Goal: Task Accomplishment & Management: Complete application form

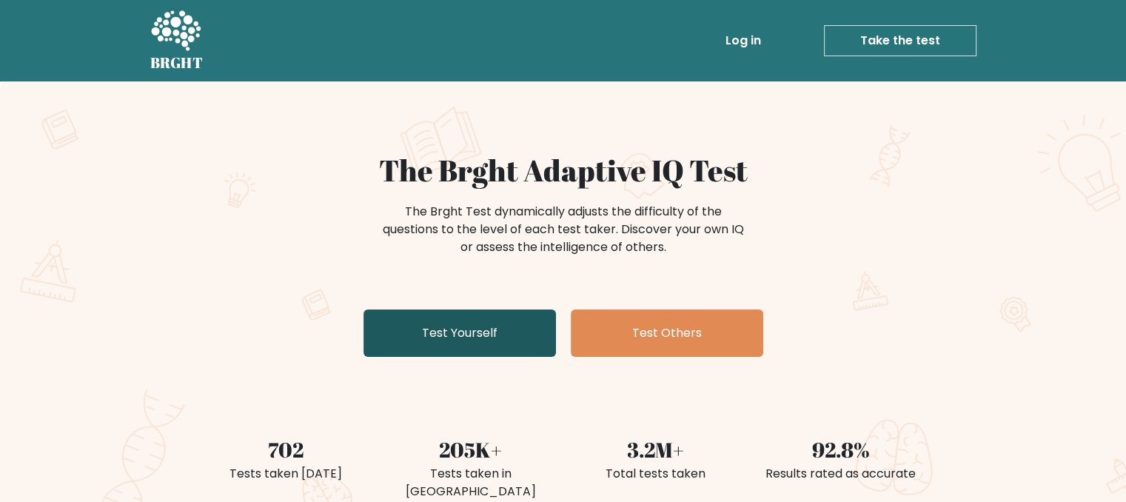
click at [506, 329] on link "Test Yourself" at bounding box center [459, 332] width 192 height 47
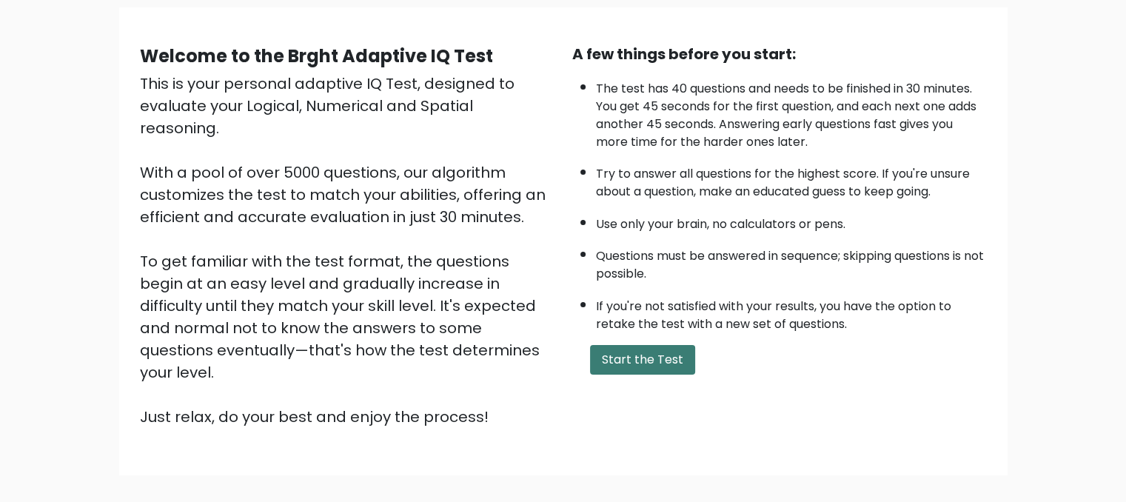
scroll to position [104, 0]
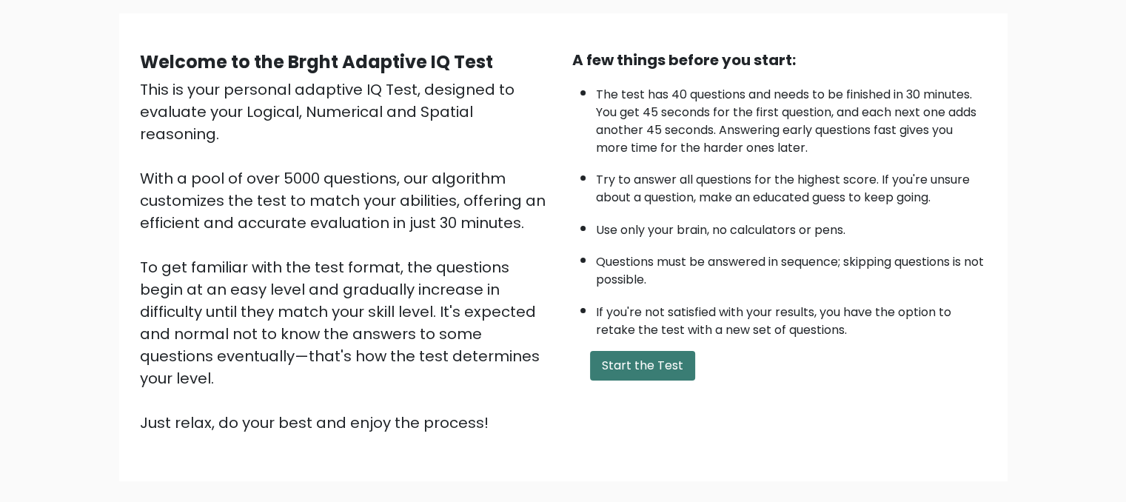
click at [638, 351] on button "Start the Test" at bounding box center [642, 366] width 105 height 30
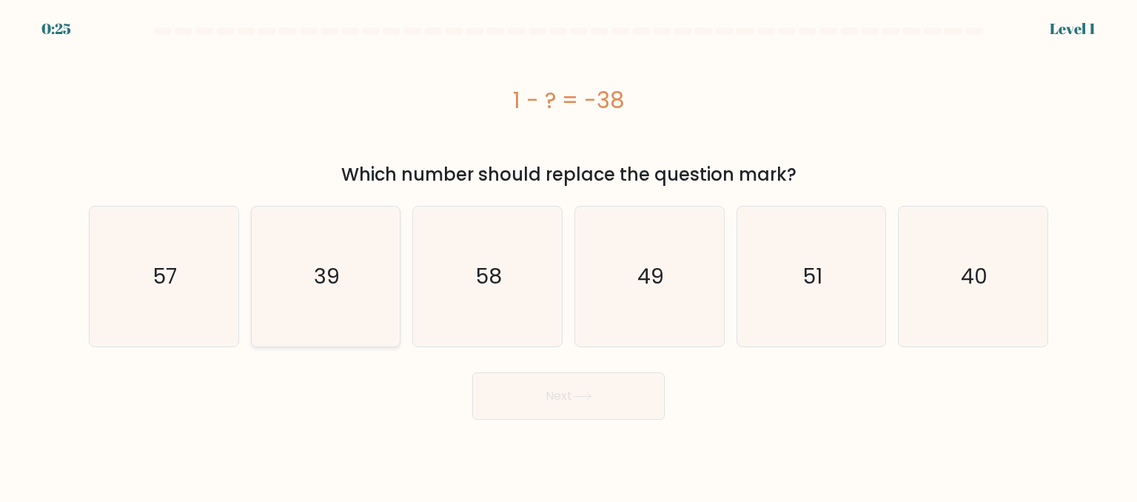
click at [347, 273] on icon "39" at bounding box center [325, 276] width 139 height 139
click at [569, 255] on input "b. 39" at bounding box center [569, 253] width 1 height 4
radio input "true"
click at [586, 386] on button "Next" at bounding box center [568, 395] width 192 height 47
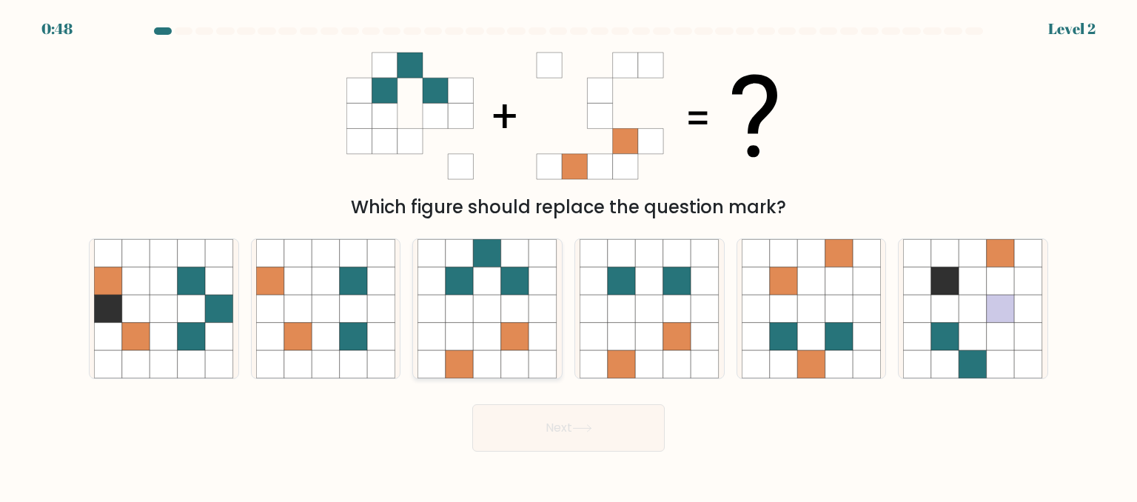
click at [491, 311] on icon at bounding box center [488, 309] width 28 height 28
click at [569, 255] on input "c." at bounding box center [569, 253] width 1 height 4
radio input "true"
click at [574, 433] on button "Next" at bounding box center [568, 427] width 192 height 47
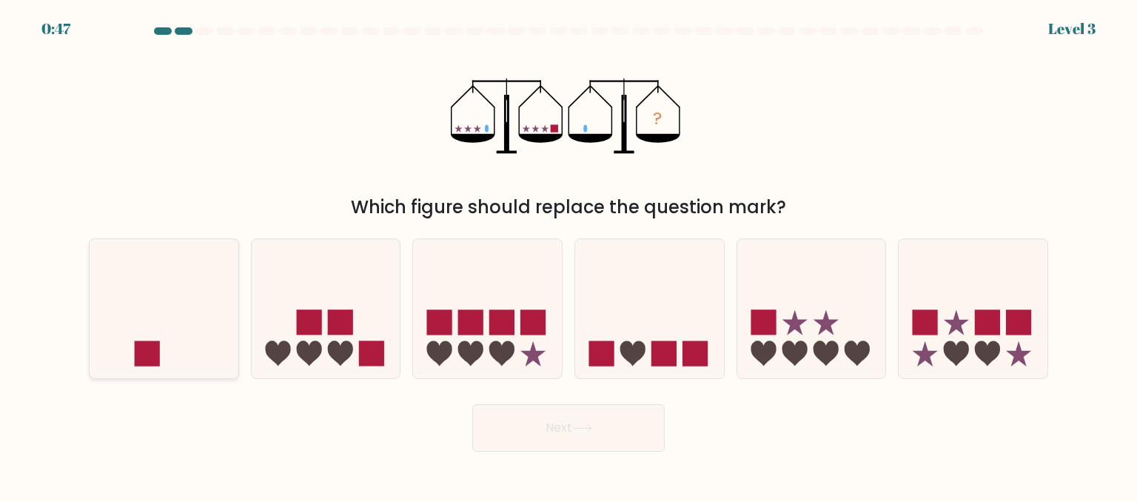
click at [159, 314] on icon at bounding box center [164, 308] width 149 height 123
click at [569, 255] on input "a." at bounding box center [569, 253] width 1 height 4
radio input "true"
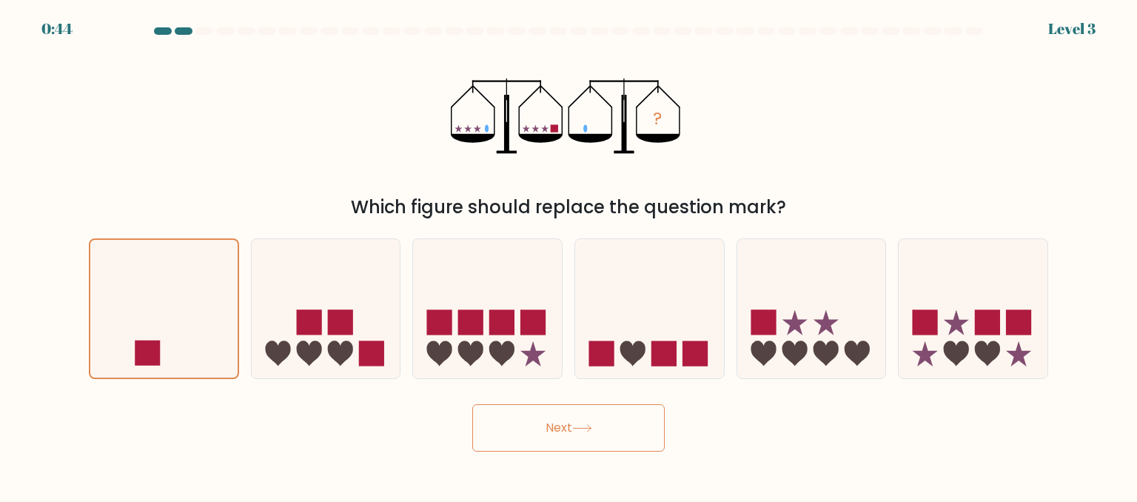
click at [572, 443] on button "Next" at bounding box center [568, 427] width 192 height 47
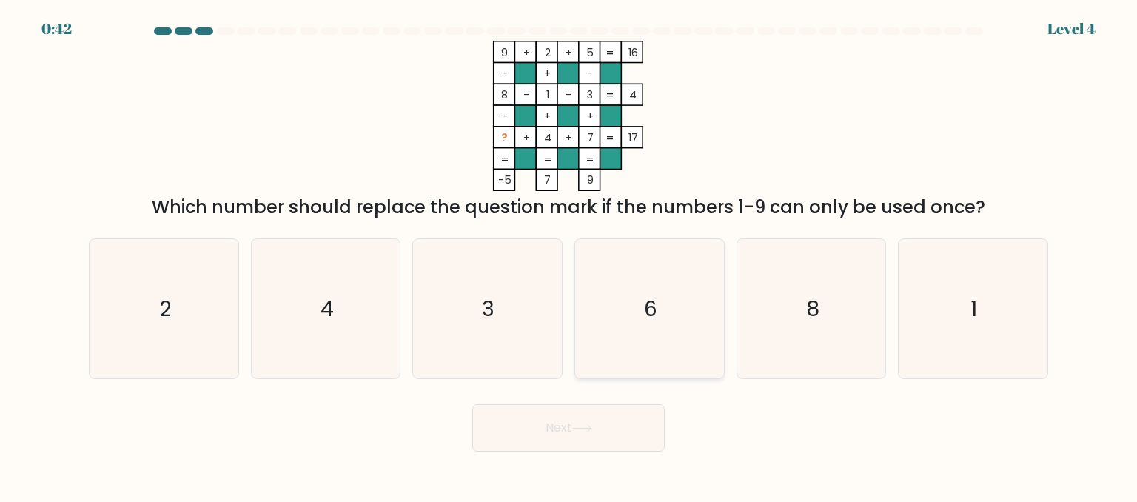
click at [637, 338] on icon "6" at bounding box center [649, 308] width 139 height 139
click at [569, 255] on input "d. 6" at bounding box center [569, 253] width 1 height 4
radio input "true"
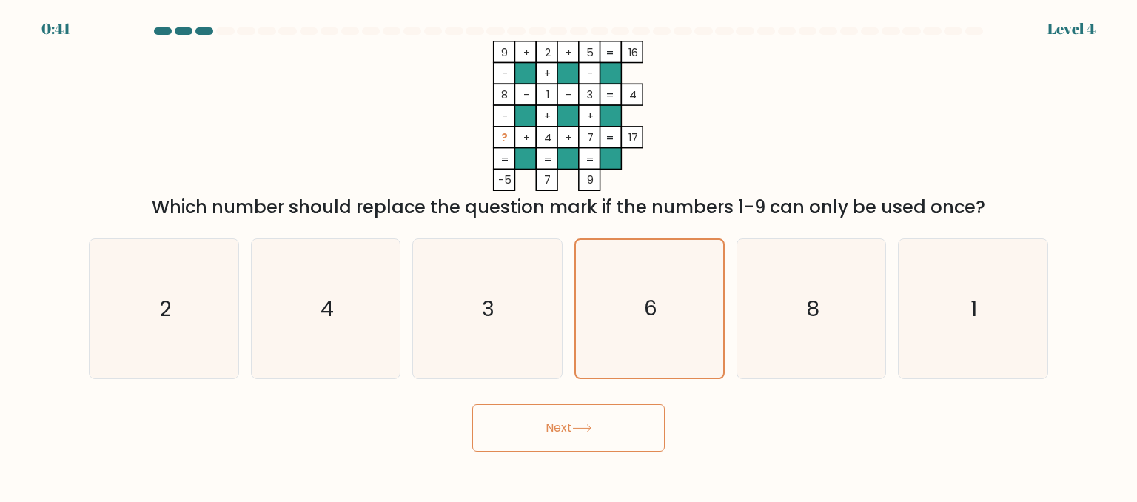
click at [576, 426] on icon at bounding box center [582, 428] width 20 height 8
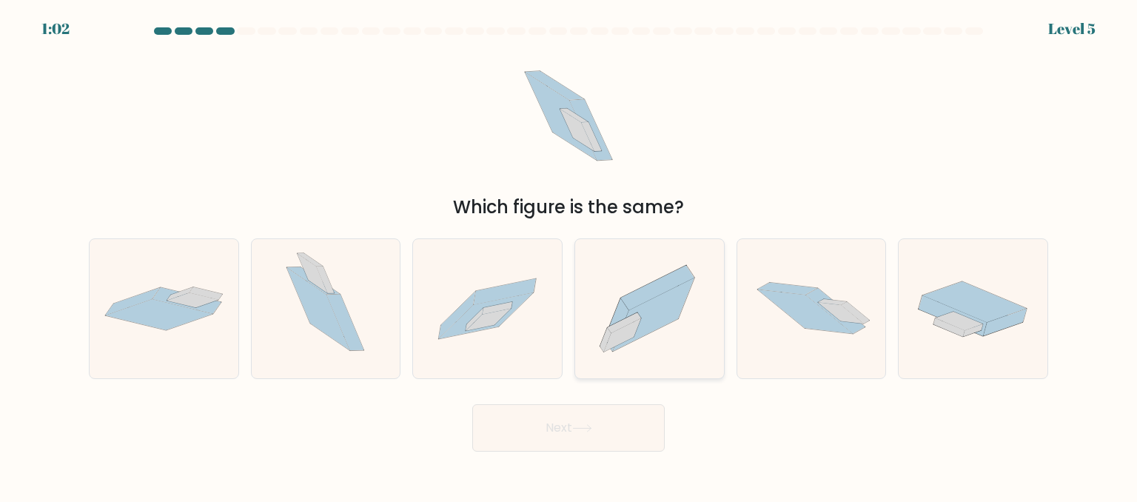
click at [608, 301] on icon at bounding box center [649, 308] width 149 height 131
click at [569, 255] on input "d." at bounding box center [569, 253] width 1 height 4
radio input "true"
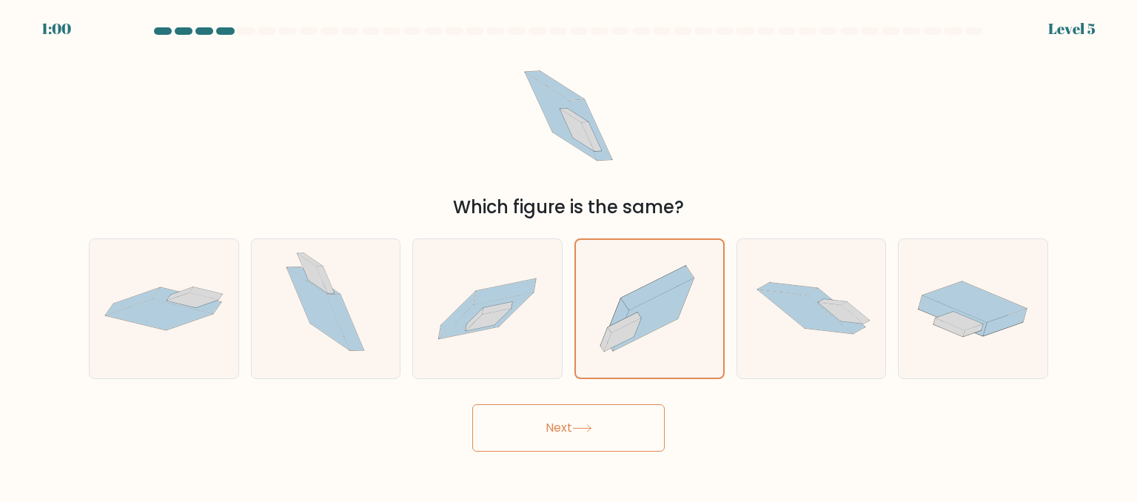
click at [528, 430] on button "Next" at bounding box center [568, 427] width 192 height 47
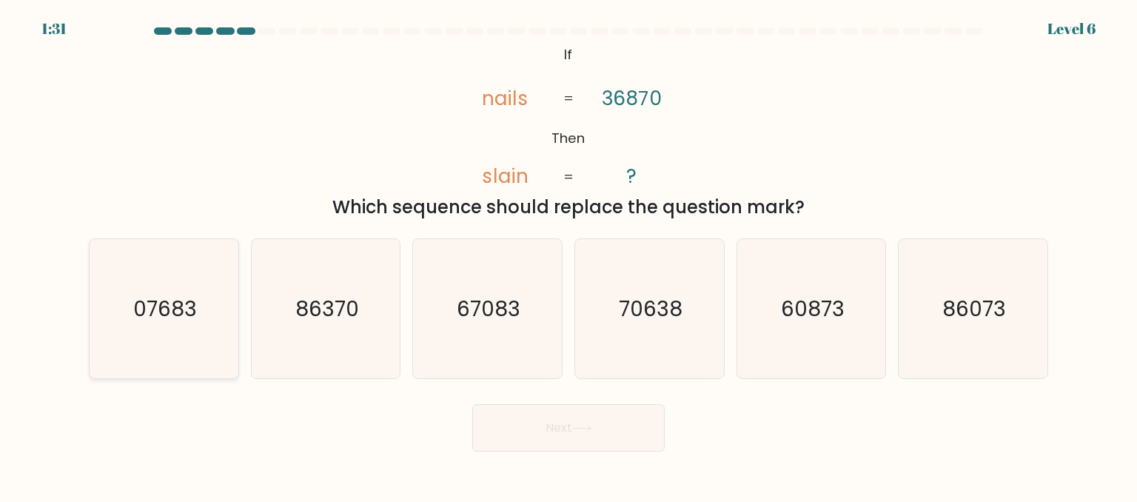
click at [175, 299] on text "07683" at bounding box center [165, 308] width 64 height 30
click at [569, 255] on input "a. 07683" at bounding box center [569, 253] width 1 height 4
radio input "true"
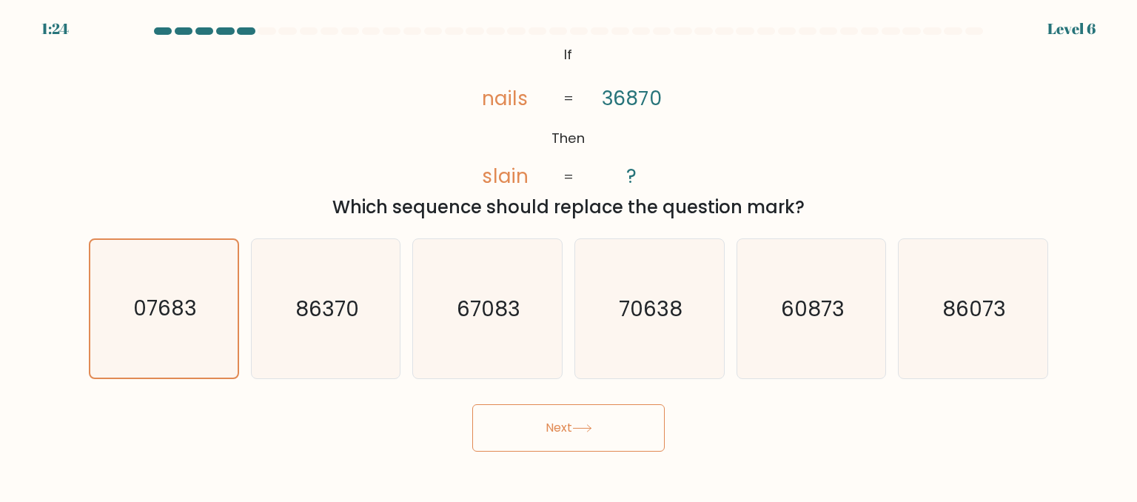
click at [589, 420] on button "Next" at bounding box center [568, 427] width 192 height 47
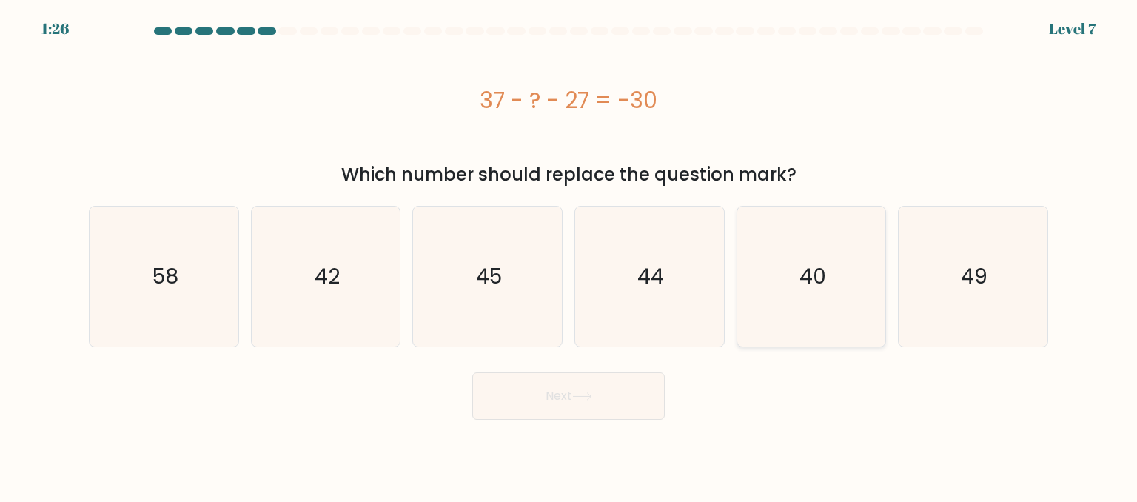
click at [853, 298] on icon "40" at bounding box center [811, 276] width 139 height 139
click at [569, 255] on input "e. 40" at bounding box center [569, 253] width 1 height 4
radio input "true"
click at [560, 400] on button "Next" at bounding box center [568, 395] width 192 height 47
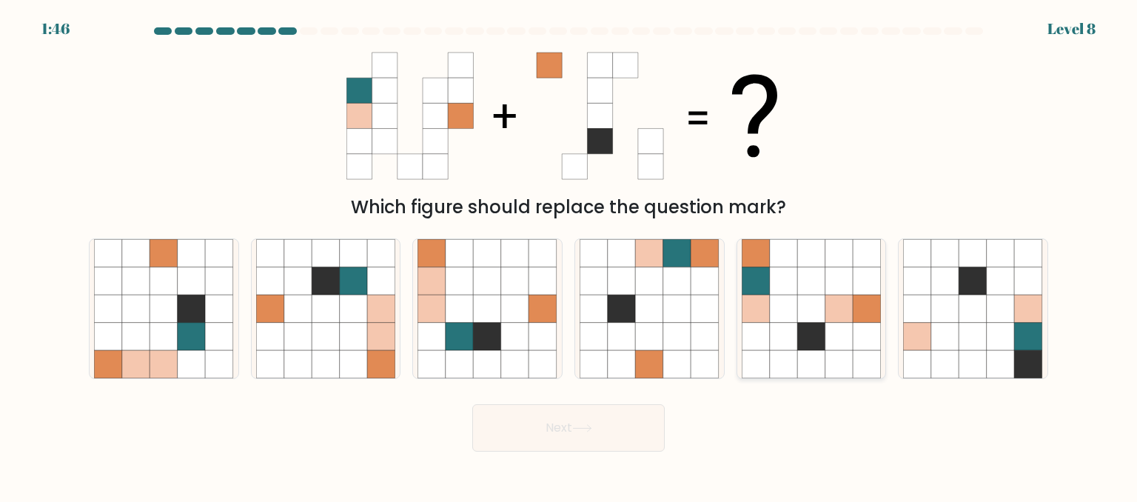
click at [837, 304] on icon at bounding box center [839, 309] width 28 height 28
click at [569, 255] on input "e." at bounding box center [569, 253] width 1 height 4
radio input "true"
click at [571, 415] on button "Next" at bounding box center [568, 427] width 192 height 47
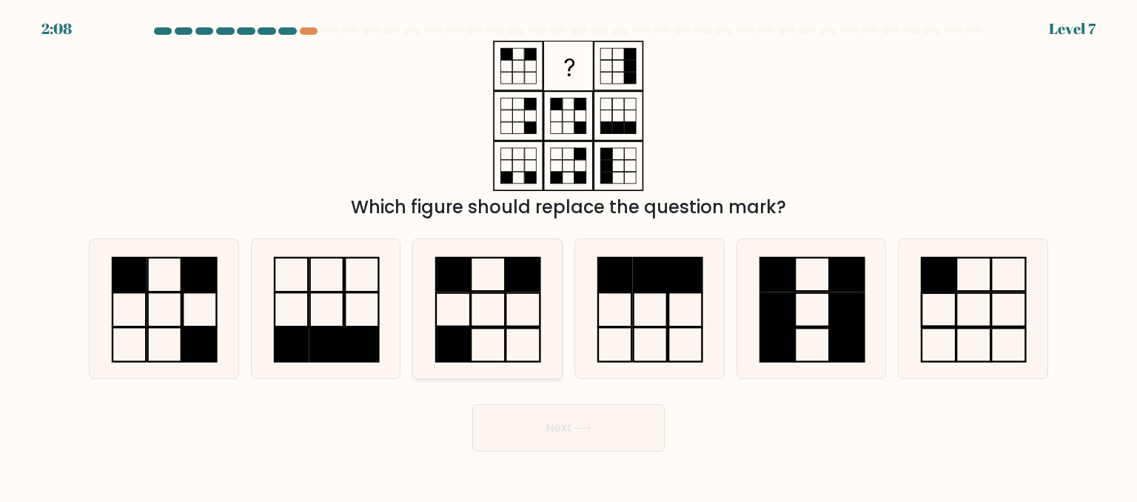
click at [481, 295] on icon at bounding box center [487, 308] width 139 height 139
click at [569, 255] on input "c." at bounding box center [569, 253] width 1 height 4
radio input "true"
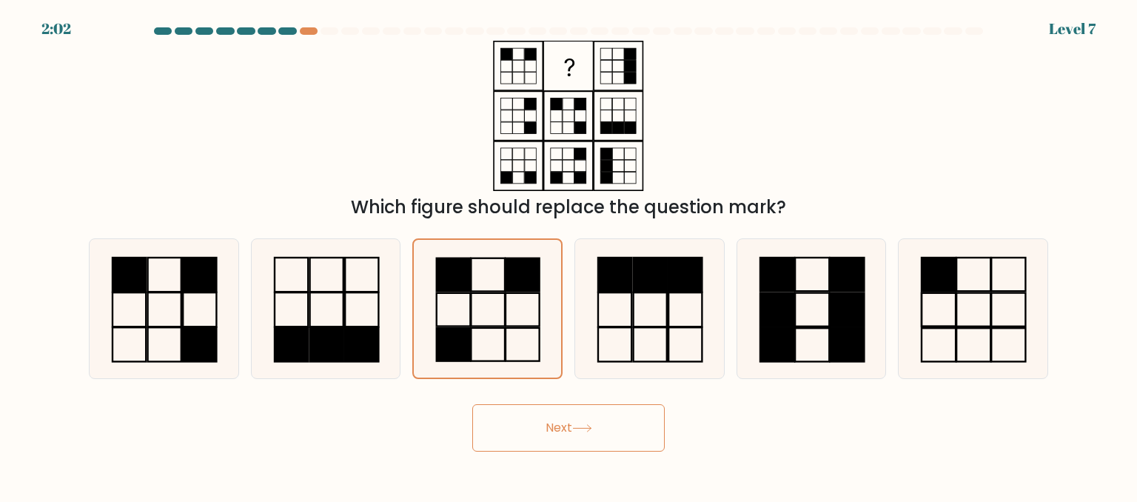
click at [576, 424] on icon at bounding box center [582, 428] width 20 height 8
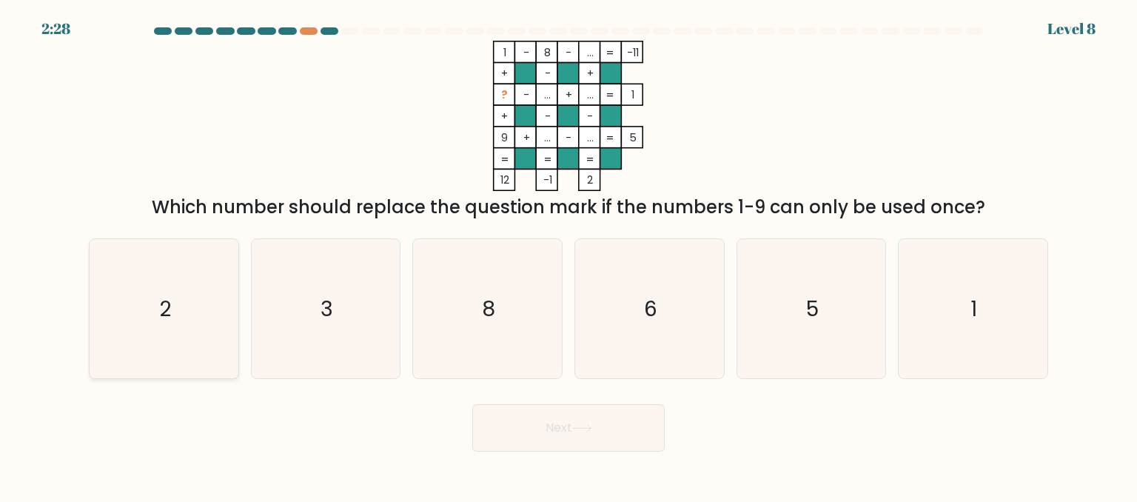
click at [157, 324] on icon "2" at bounding box center [163, 308] width 139 height 139
click at [569, 255] on input "a. 2" at bounding box center [569, 253] width 1 height 4
radio input "true"
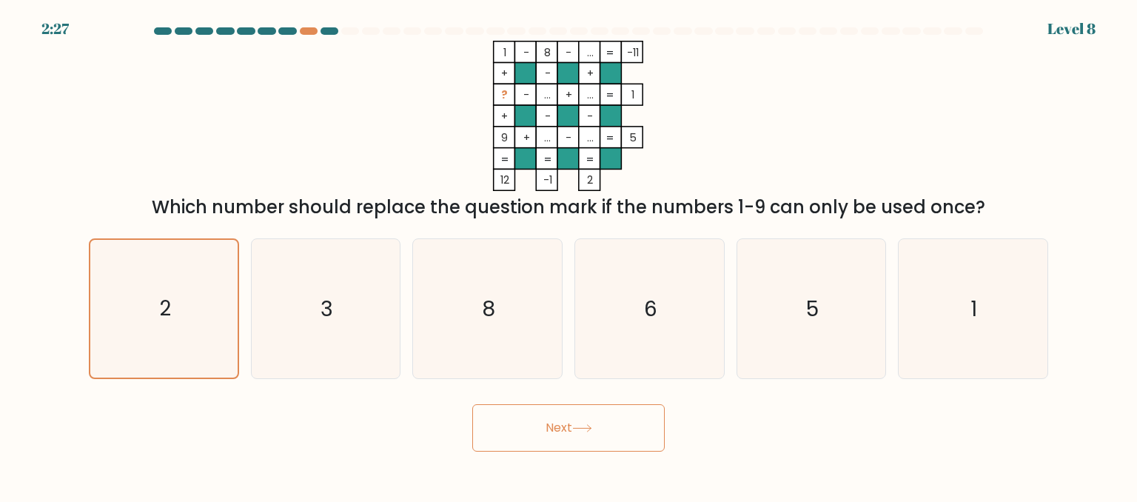
click at [530, 437] on button "Next" at bounding box center [568, 427] width 192 height 47
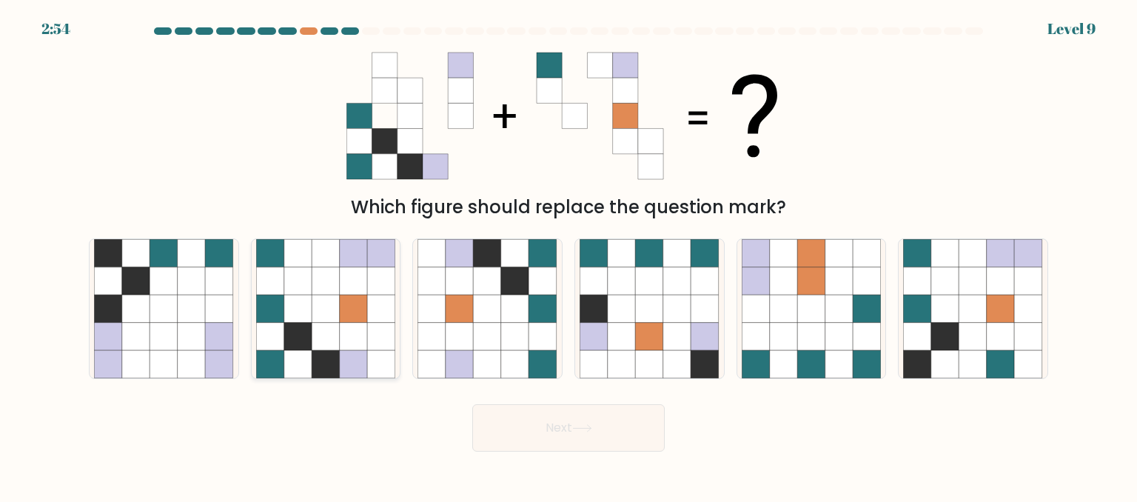
click at [321, 309] on icon at bounding box center [326, 309] width 28 height 28
click at [569, 255] on input "b." at bounding box center [569, 253] width 1 height 4
radio input "true"
click at [567, 429] on button "Next" at bounding box center [568, 427] width 192 height 47
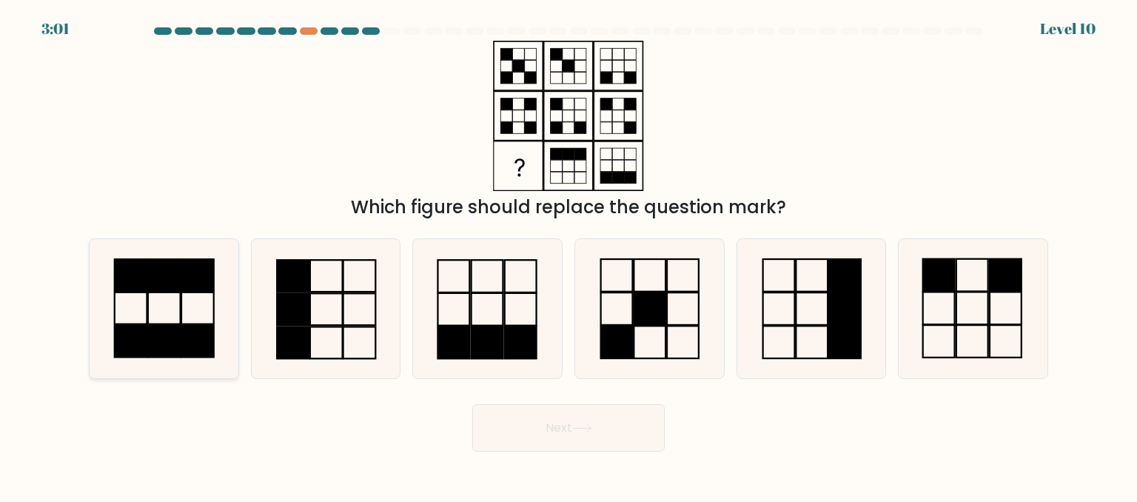
click at [172, 292] on rect at bounding box center [164, 308] width 33 height 32
click at [569, 255] on input "a." at bounding box center [569, 253] width 1 height 4
radio input "true"
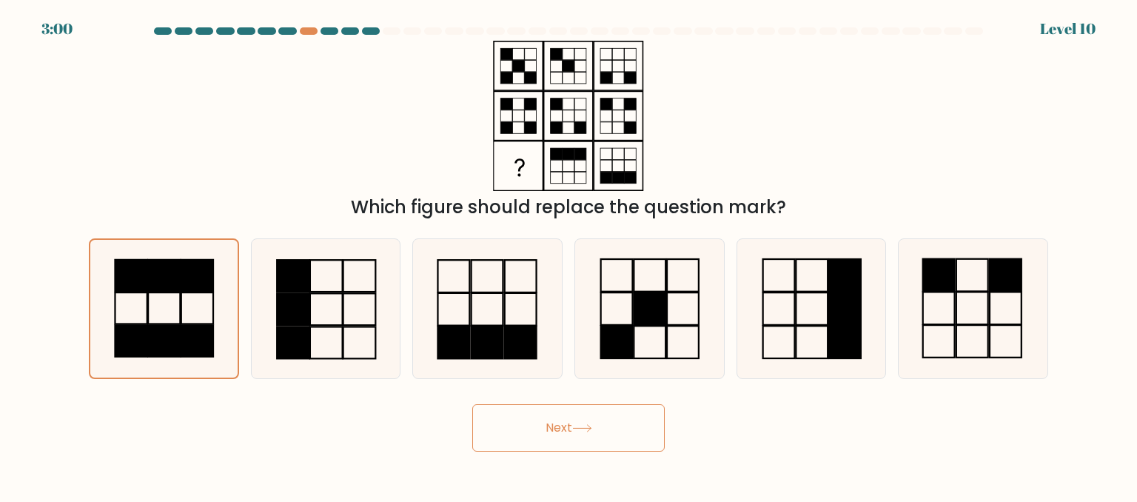
click at [543, 435] on button "Next" at bounding box center [568, 427] width 192 height 47
click at [579, 421] on button "Next" at bounding box center [568, 427] width 192 height 47
click at [559, 412] on button "Next" at bounding box center [568, 427] width 192 height 47
click at [161, 312] on icon at bounding box center [164, 309] width 138 height 138
click at [569, 255] on input "a." at bounding box center [569, 253] width 1 height 4
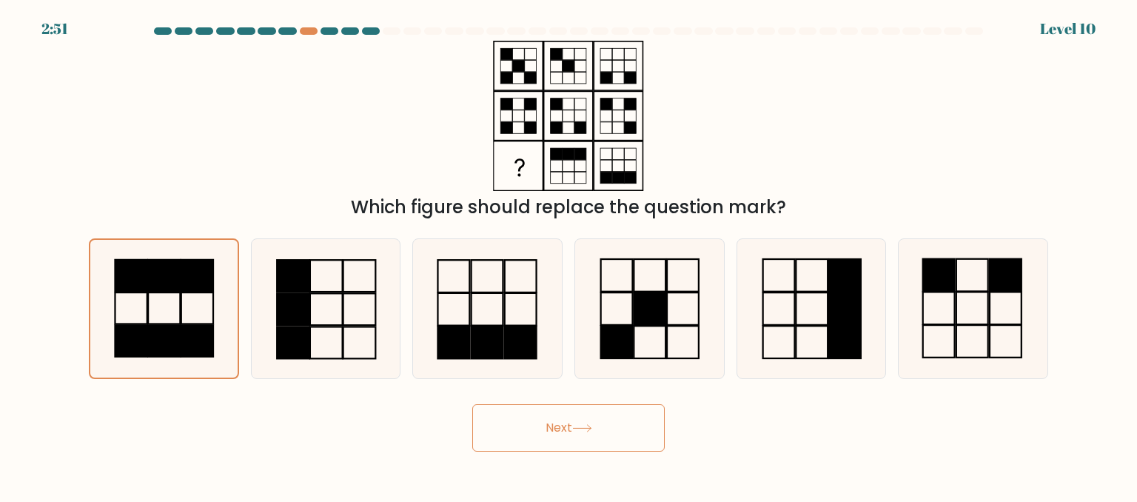
click at [530, 427] on button "Next" at bounding box center [568, 427] width 192 height 47
click at [588, 427] on icon at bounding box center [582, 428] width 20 height 8
drag, startPoint x: 588, startPoint y: 427, endPoint x: 494, endPoint y: 299, distance: 158.9
click at [494, 299] on form at bounding box center [568, 239] width 1137 height 424
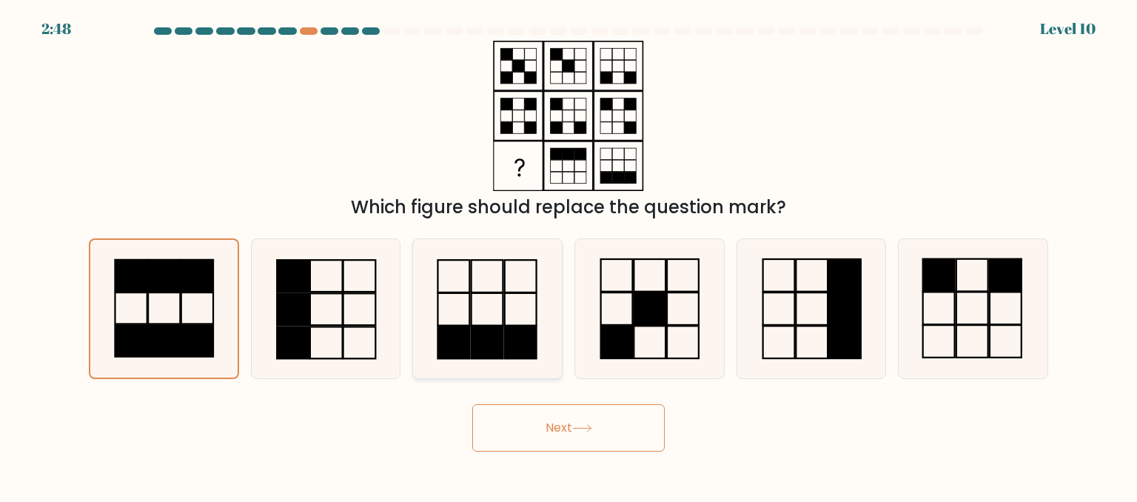
click at [494, 299] on icon at bounding box center [487, 308] width 139 height 139
click at [569, 255] on input "c." at bounding box center [569, 253] width 1 height 4
radio input "true"
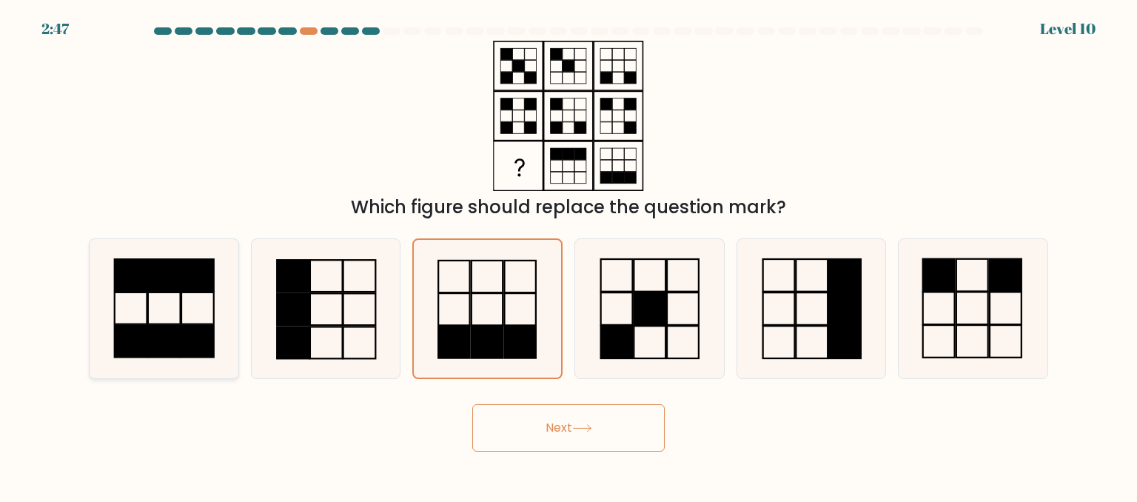
click at [198, 292] on rect at bounding box center [197, 308] width 33 height 32
click at [569, 255] on input "a." at bounding box center [569, 253] width 1 height 4
radio input "true"
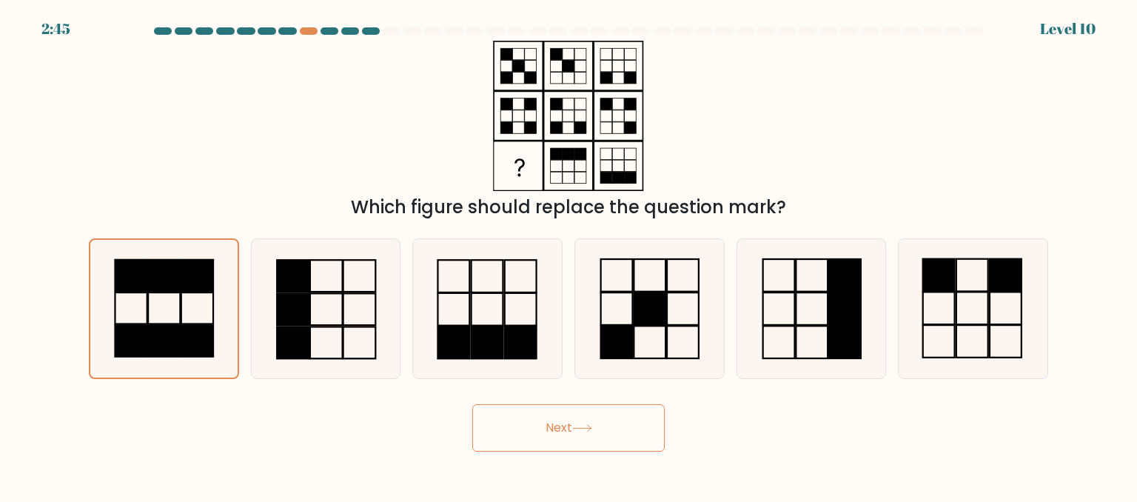
click at [591, 431] on icon at bounding box center [582, 428] width 18 height 7
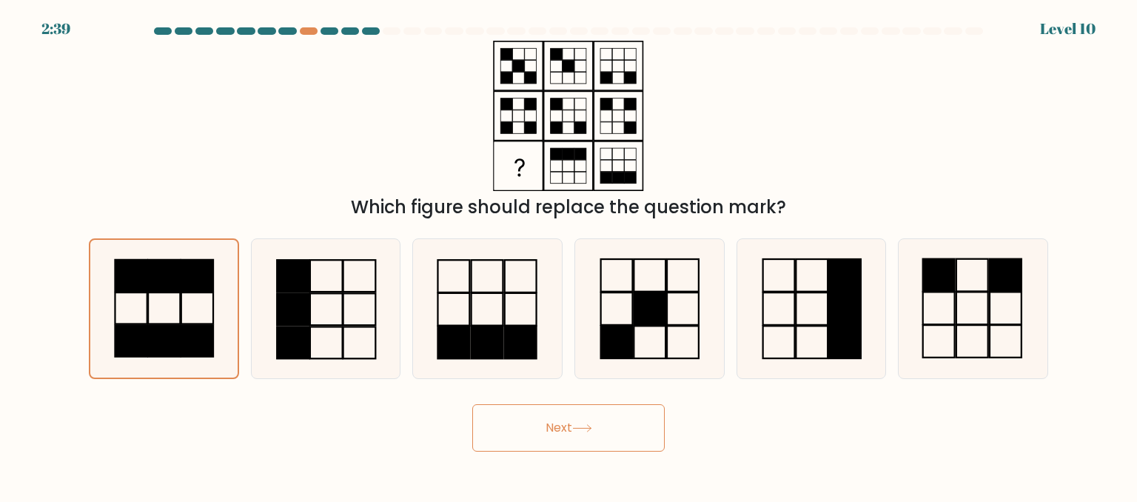
click at [564, 430] on button "Next" at bounding box center [568, 427] width 192 height 47
click at [327, 29] on div at bounding box center [330, 30] width 18 height 7
click at [163, 286] on rect at bounding box center [164, 276] width 32 height 32
click at [569, 255] on input "a." at bounding box center [569, 253] width 1 height 4
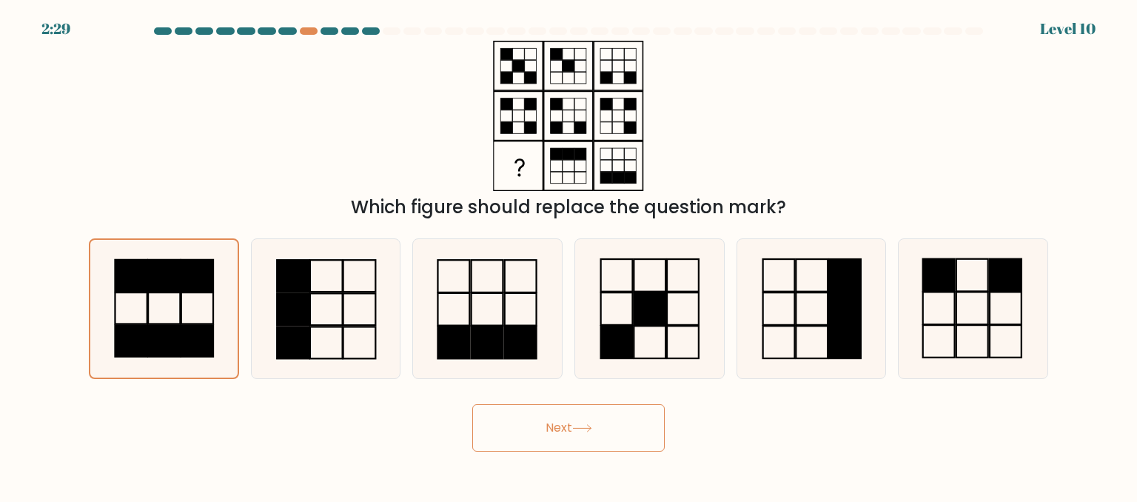
click at [589, 424] on icon at bounding box center [582, 428] width 20 height 8
click at [346, 278] on icon at bounding box center [325, 308] width 139 height 139
click at [569, 255] on input "b." at bounding box center [569, 253] width 1 height 4
radio input "true"
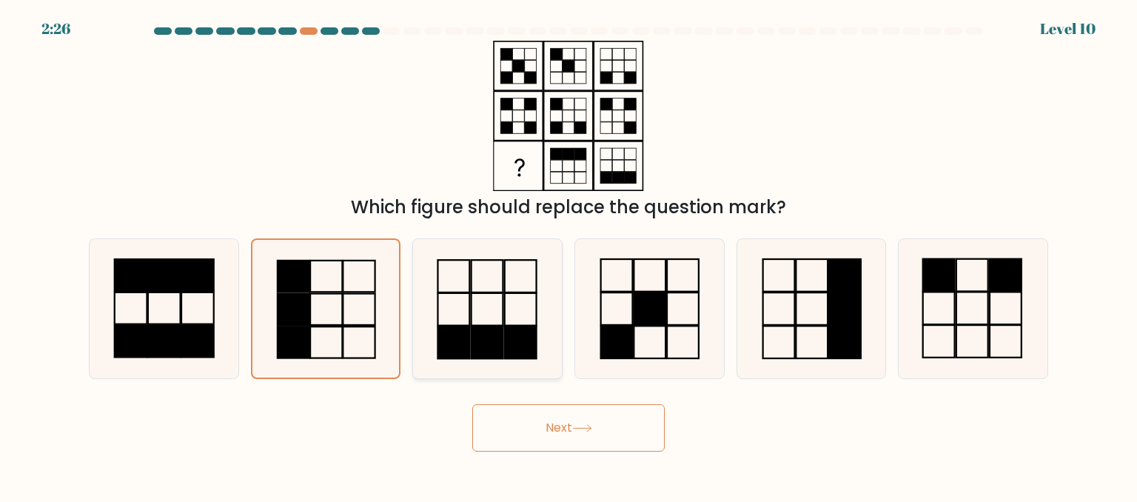
click at [456, 306] on icon at bounding box center [487, 308] width 139 height 139
click at [569, 255] on input "c." at bounding box center [569, 253] width 1 height 4
radio input "true"
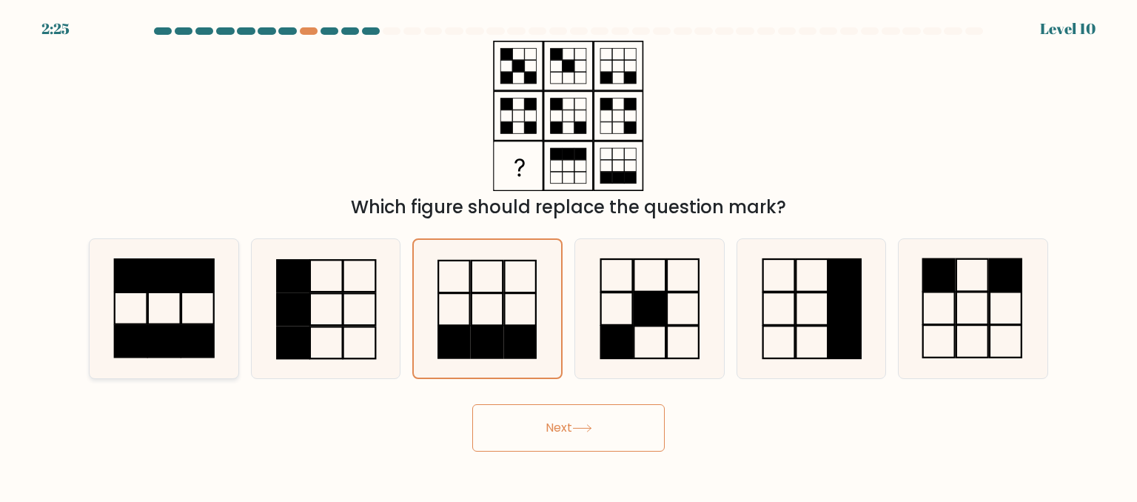
click at [150, 282] on rect at bounding box center [164, 275] width 33 height 32
click at [569, 255] on input "a." at bounding box center [569, 253] width 1 height 4
radio input "true"
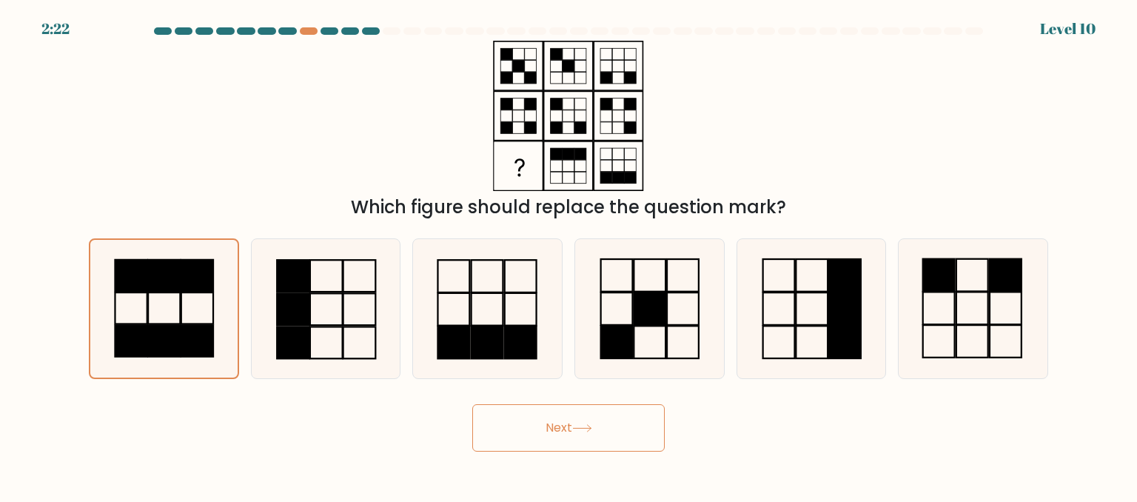
click at [567, 424] on button "Next" at bounding box center [568, 427] width 192 height 47
click at [577, 433] on button "Next" at bounding box center [568, 427] width 192 height 47
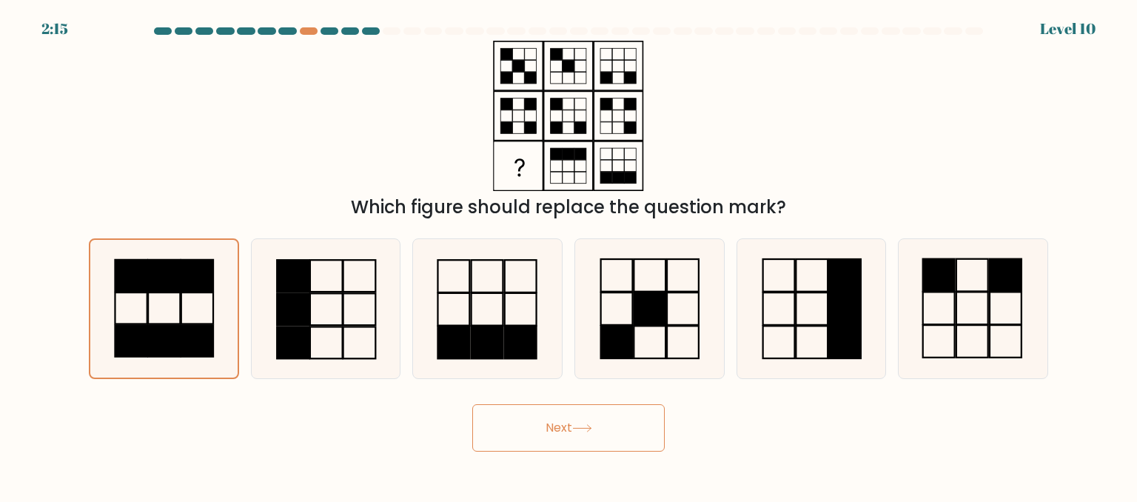
click at [577, 433] on button "Next" at bounding box center [568, 427] width 192 height 47
click at [157, 295] on icon at bounding box center [164, 309] width 138 height 138
click at [569, 255] on input "a." at bounding box center [569, 253] width 1 height 4
click at [588, 434] on button "Next" at bounding box center [568, 427] width 192 height 47
click at [285, 29] on div at bounding box center [287, 30] width 18 height 7
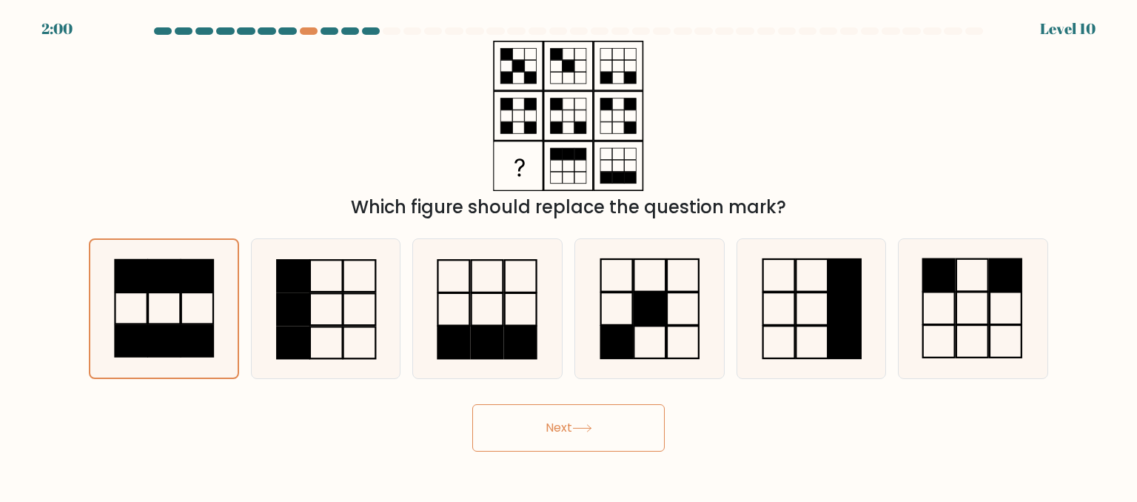
click at [326, 30] on div at bounding box center [330, 30] width 18 height 7
click at [180, 283] on rect at bounding box center [164, 276] width 32 height 32
click at [569, 255] on input "a." at bounding box center [569, 253] width 1 height 4
click at [646, 421] on button "Next" at bounding box center [568, 427] width 192 height 47
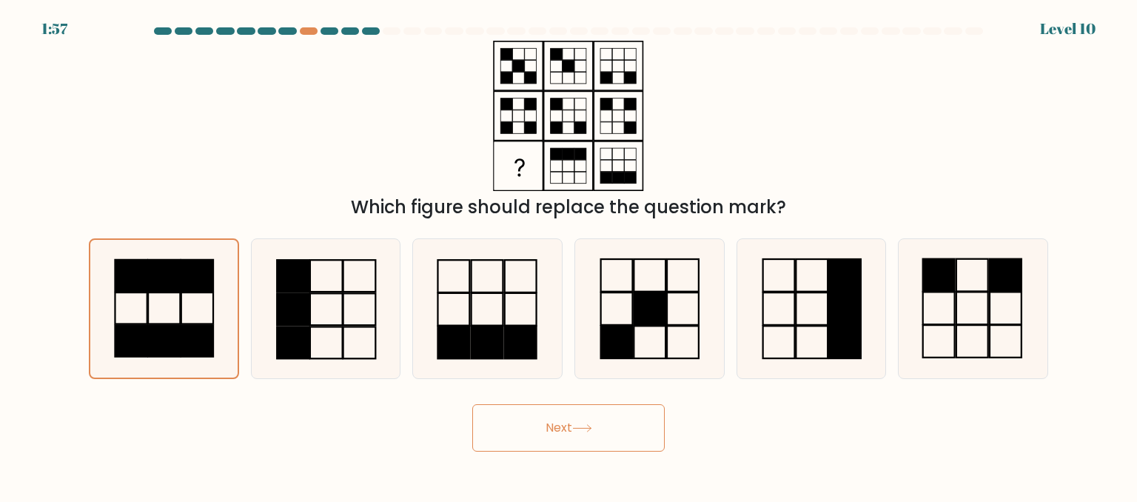
click at [646, 421] on button "Next" at bounding box center [568, 427] width 192 height 47
click at [540, 420] on button "Next" at bounding box center [568, 427] width 192 height 47
click at [604, 427] on button "Next" at bounding box center [568, 427] width 192 height 47
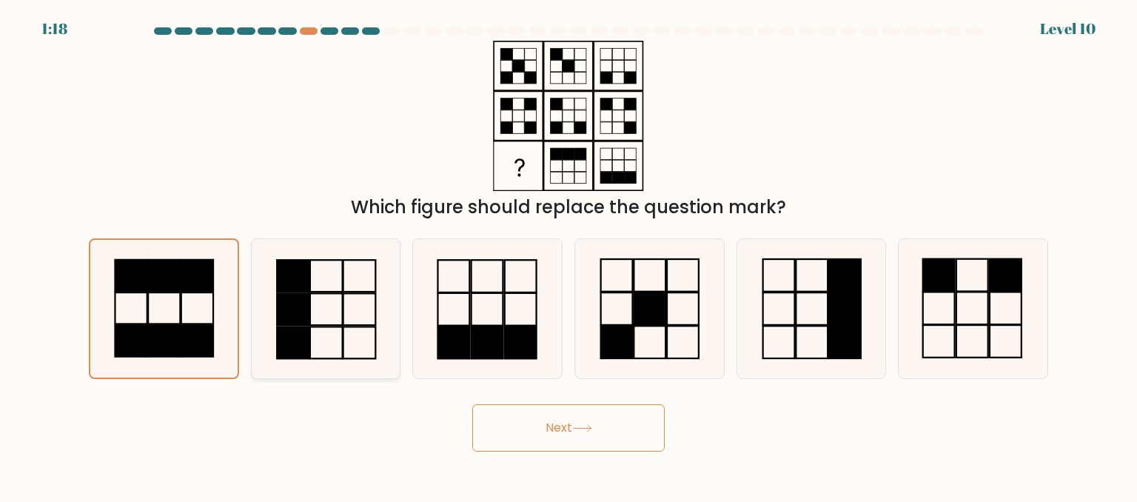
click at [284, 263] on rect at bounding box center [293, 276] width 33 height 32
click at [569, 255] on input "b." at bounding box center [569, 253] width 1 height 4
radio input "true"
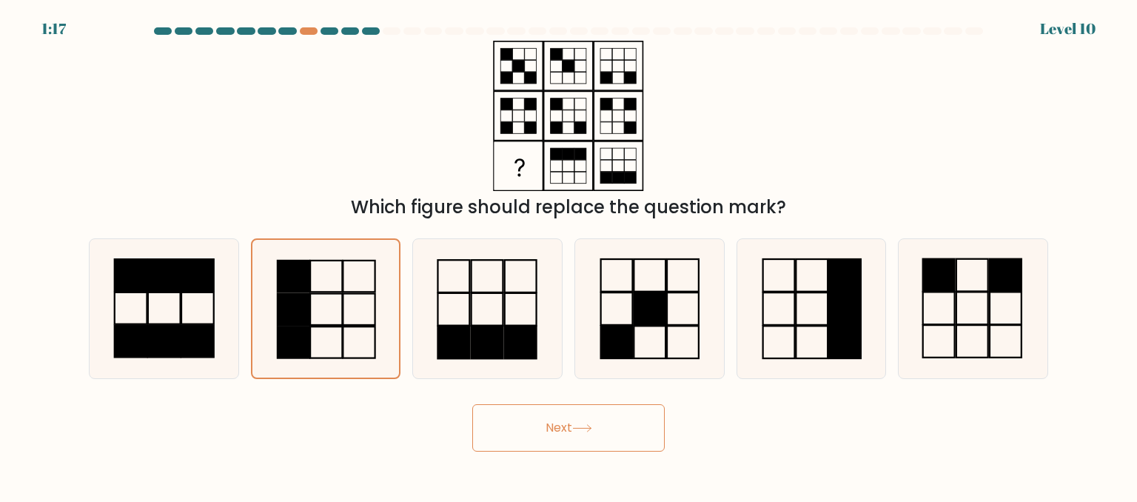
click at [552, 430] on button "Next" at bounding box center [568, 427] width 192 height 47
click at [525, 322] on icon at bounding box center [487, 308] width 139 height 139
click at [569, 255] on input "c." at bounding box center [569, 253] width 1 height 4
radio input "true"
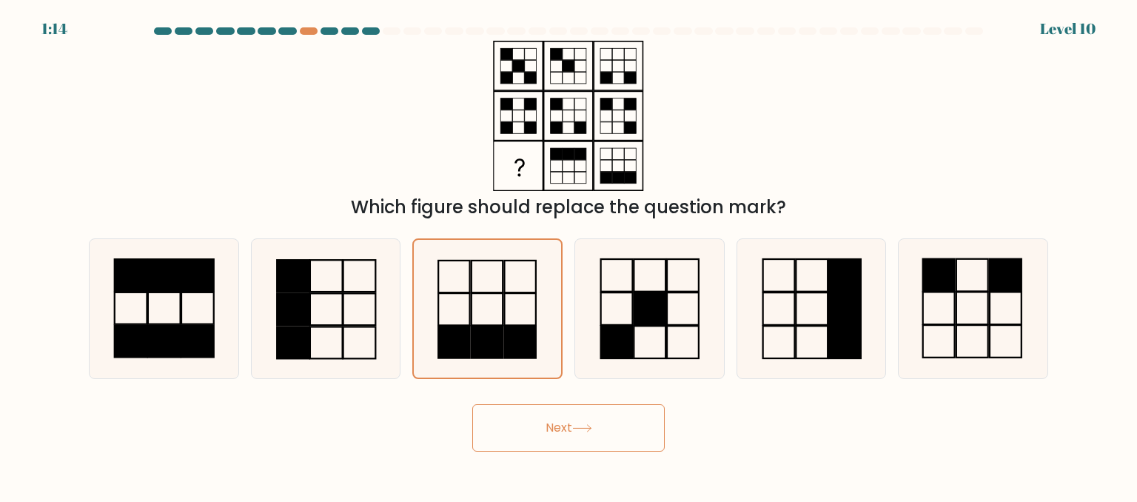
click at [622, 423] on button "Next" at bounding box center [568, 427] width 192 height 47
click at [164, 326] on rect at bounding box center [164, 341] width 33 height 32
click at [569, 255] on input "a." at bounding box center [569, 253] width 1 height 4
radio input "true"
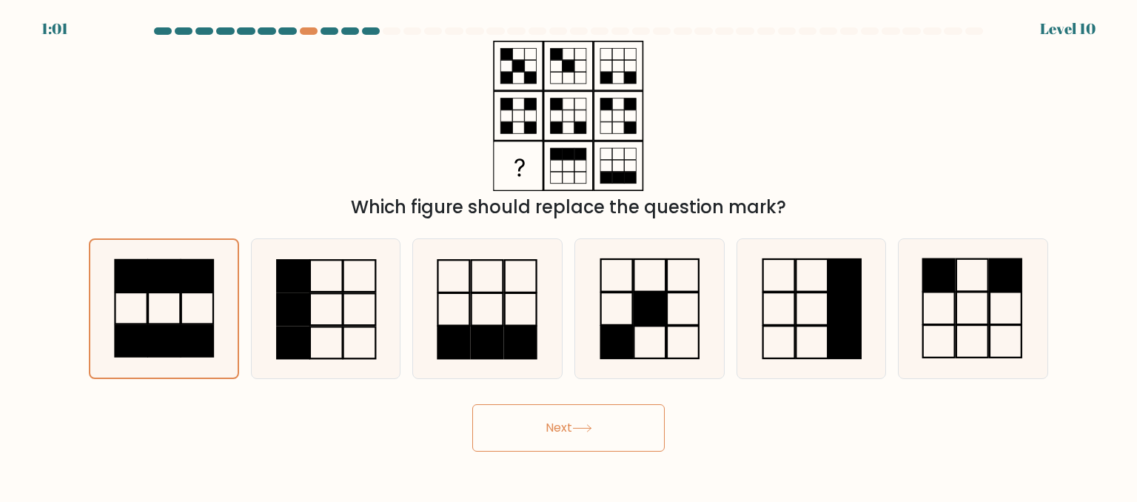
click at [588, 429] on icon at bounding box center [582, 428] width 20 height 8
click at [472, 404] on button "Next" at bounding box center [568, 427] width 192 height 47
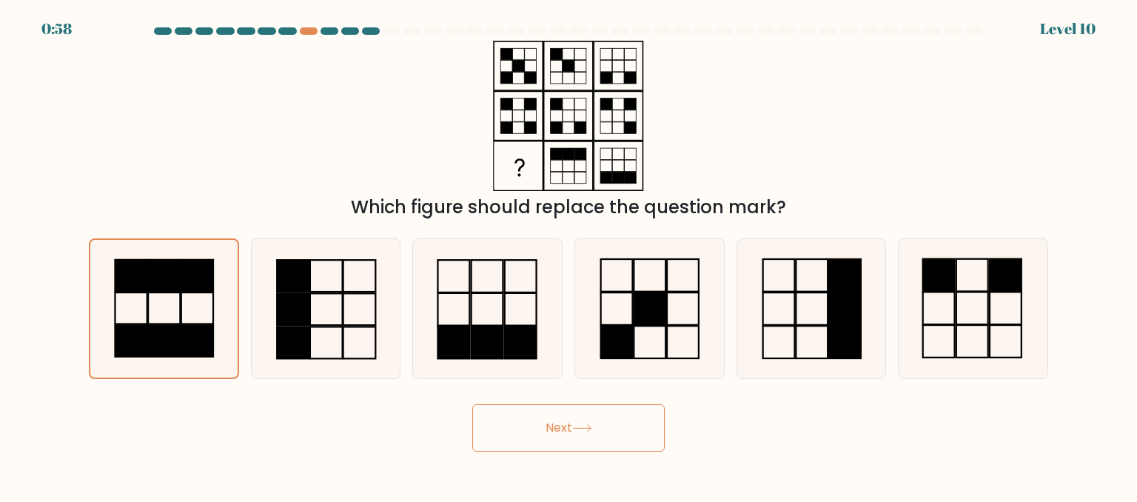
click at [472, 404] on button "Next" at bounding box center [568, 427] width 192 height 47
click at [588, 429] on icon at bounding box center [582, 428] width 20 height 8
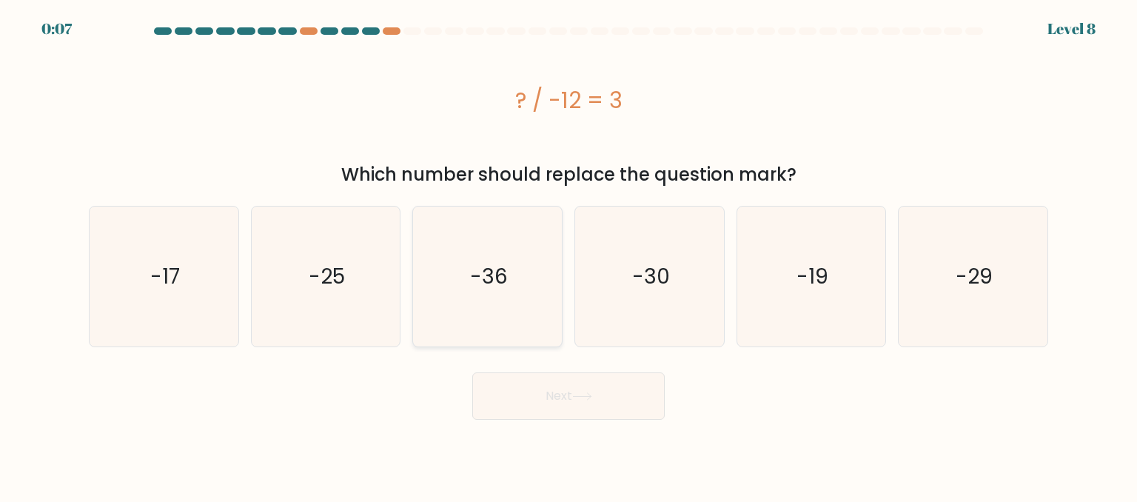
click at [483, 291] on icon "-36" at bounding box center [487, 276] width 139 height 139
click at [569, 255] on input "c. -36" at bounding box center [569, 253] width 1 height 4
radio input "true"
click at [597, 400] on button "Next" at bounding box center [568, 395] width 192 height 47
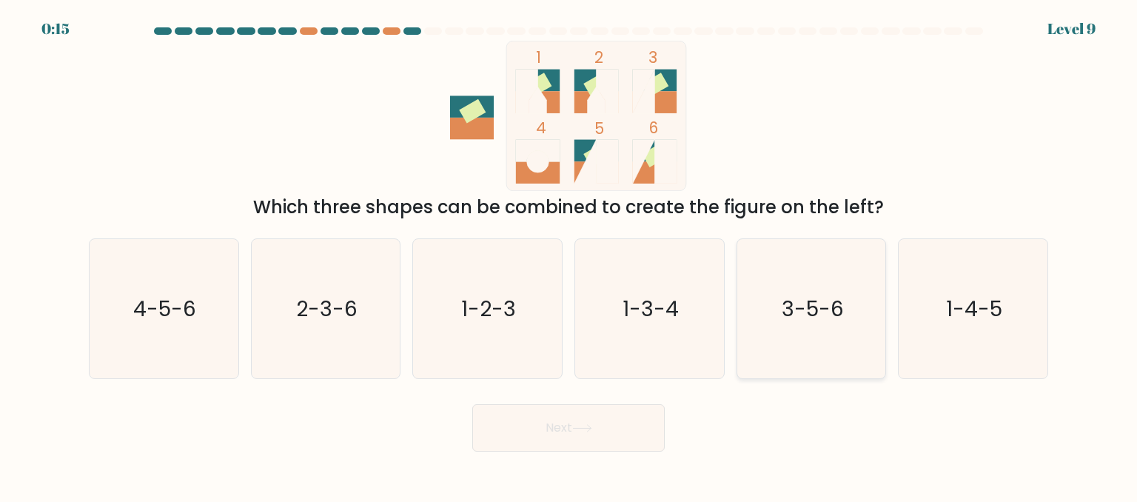
click at [818, 311] on text "3-5-6" at bounding box center [813, 308] width 62 height 30
click at [569, 255] on input "e. 3-5-6" at bounding box center [569, 253] width 1 height 4
radio input "true"
click at [543, 445] on button "Next" at bounding box center [568, 427] width 192 height 47
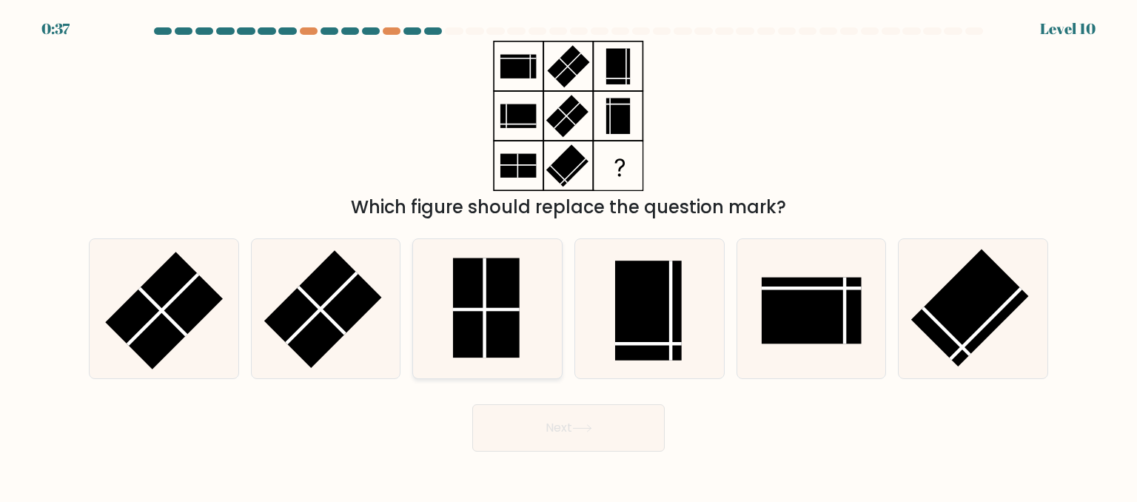
click at [474, 316] on rect at bounding box center [486, 308] width 67 height 100
click at [569, 255] on input "c." at bounding box center [569, 253] width 1 height 4
radio input "true"
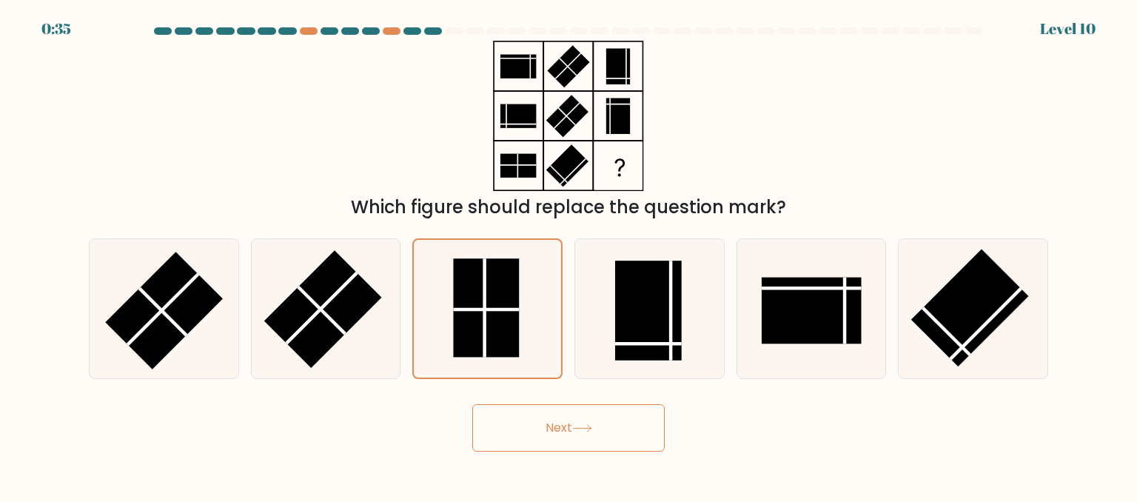
click at [573, 424] on button "Next" at bounding box center [568, 427] width 192 height 47
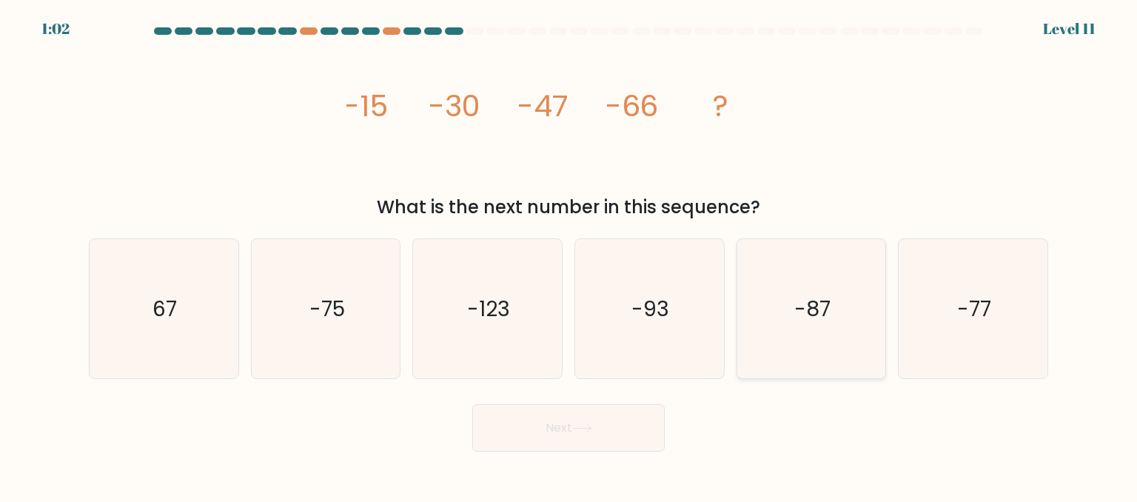
click at [822, 312] on text "-87" at bounding box center [812, 308] width 36 height 30
click at [569, 255] on input "e. -87" at bounding box center [569, 253] width 1 height 4
radio input "true"
click at [575, 432] on icon at bounding box center [582, 428] width 20 height 8
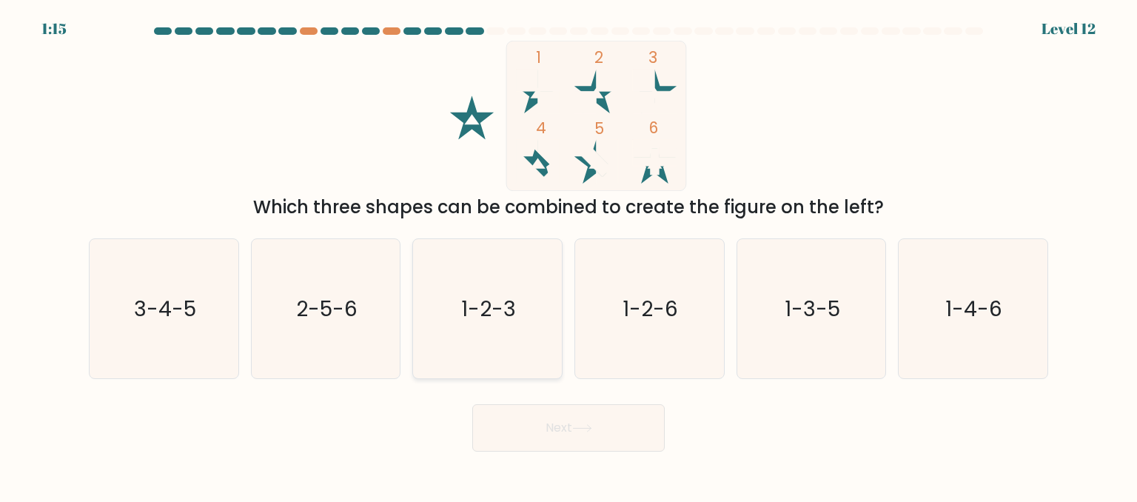
click at [484, 326] on icon "1-2-3" at bounding box center [487, 308] width 139 height 139
click at [569, 255] on input "c. 1-2-3" at bounding box center [569, 253] width 1 height 4
radio input "true"
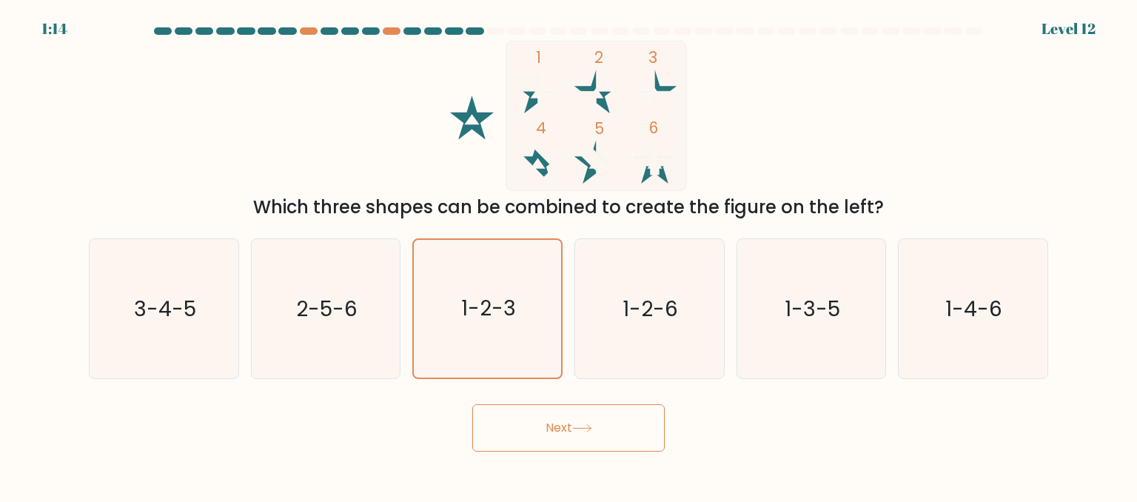
click at [541, 426] on button "Next" at bounding box center [568, 427] width 192 height 47
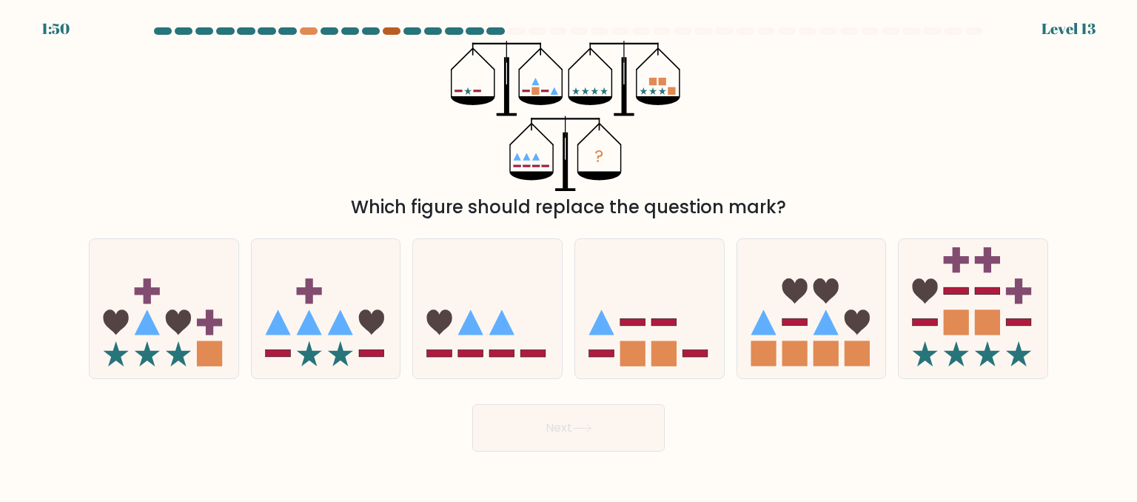
click at [389, 31] on div at bounding box center [392, 30] width 18 height 7
click at [634, 331] on icon at bounding box center [649, 308] width 149 height 123
click at [569, 255] on input "d." at bounding box center [569, 253] width 1 height 4
radio input "true"
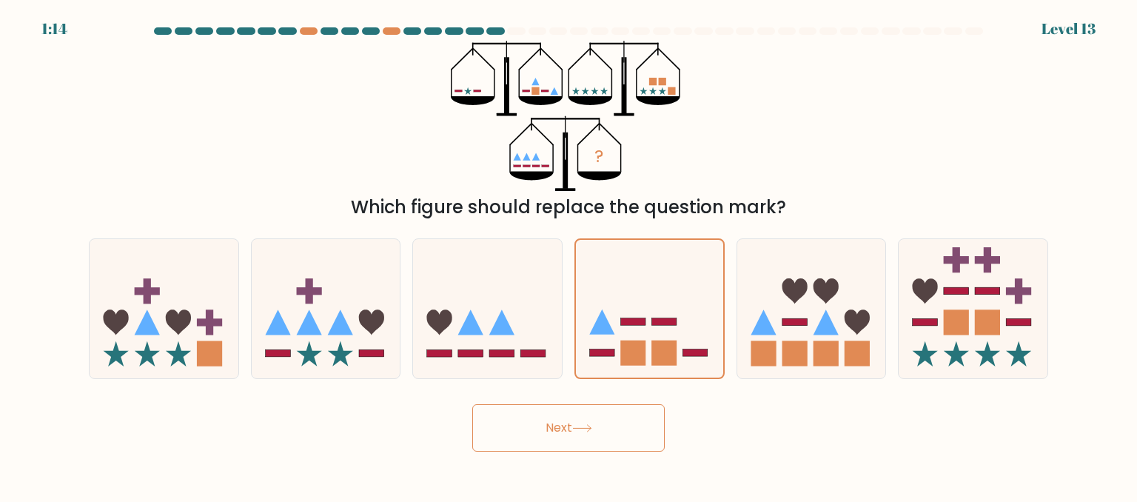
click at [586, 428] on icon at bounding box center [582, 428] width 18 height 7
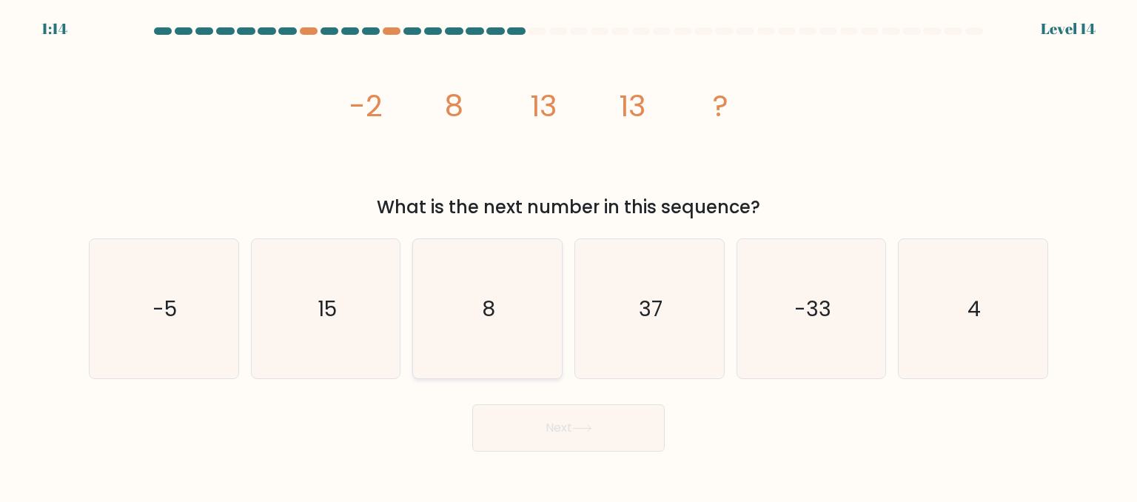
click at [473, 295] on icon "8" at bounding box center [487, 308] width 139 height 139
click at [569, 255] on input "c. 8" at bounding box center [569, 253] width 1 height 4
radio input "true"
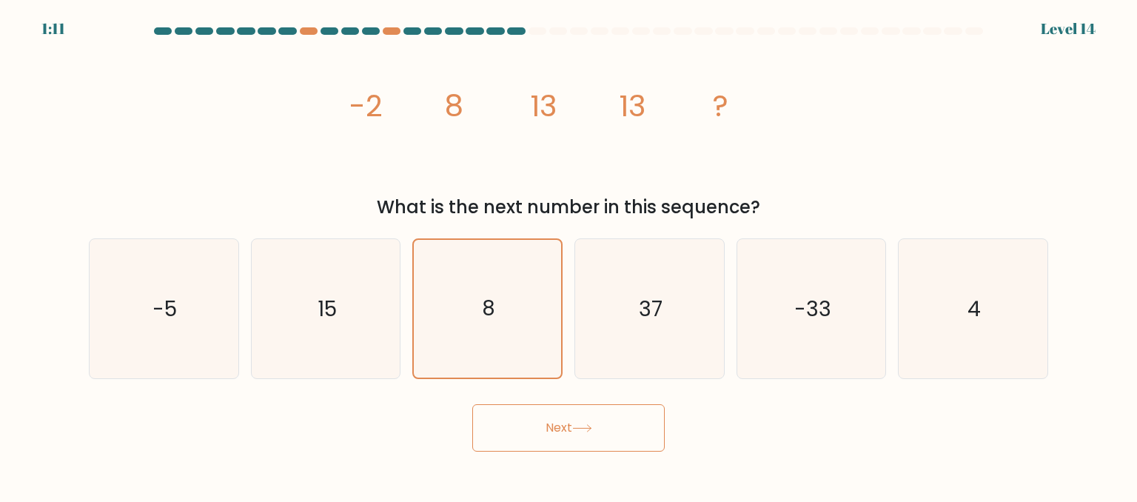
click at [538, 423] on button "Next" at bounding box center [568, 427] width 192 height 47
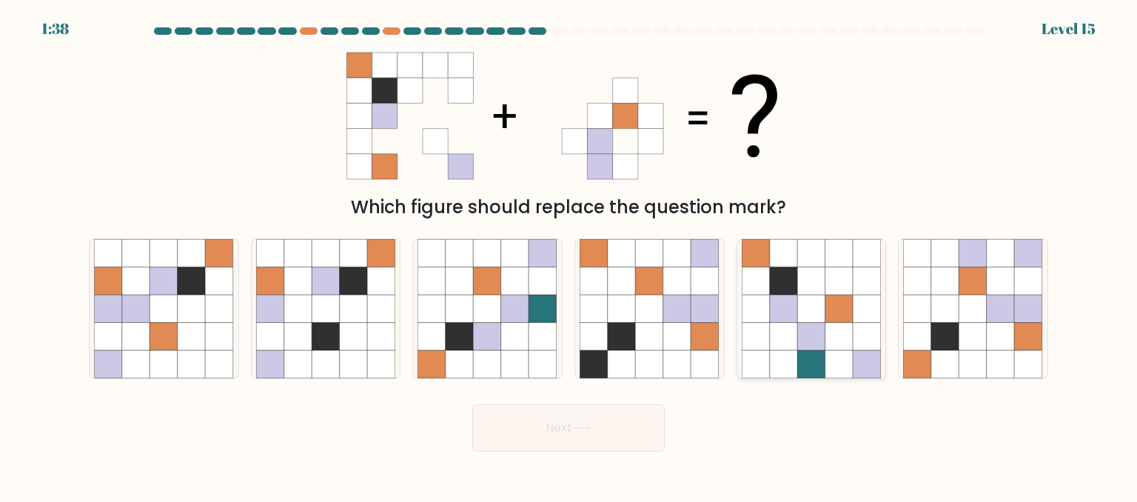
click at [772, 332] on icon at bounding box center [784, 337] width 28 height 28
click at [569, 255] on input "e." at bounding box center [569, 253] width 1 height 4
radio input "true"
drag, startPoint x: 609, startPoint y: 135, endPoint x: 441, endPoint y: 119, distance: 168.8
click at [441, 119] on 1 at bounding box center [562, 116] width 432 height 127
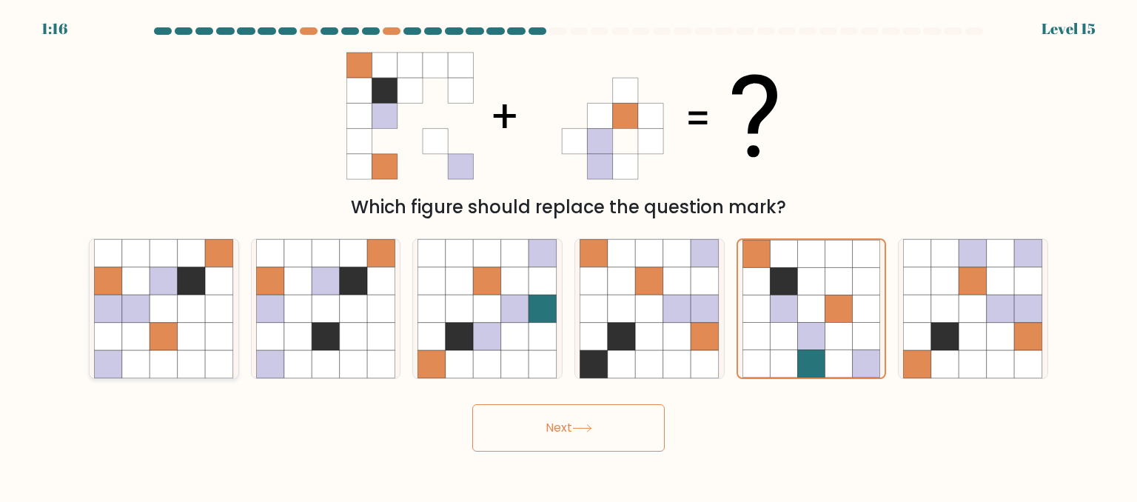
click at [172, 340] on icon at bounding box center [164, 337] width 28 height 28
click at [569, 255] on input "a." at bounding box center [569, 253] width 1 height 4
radio input "true"
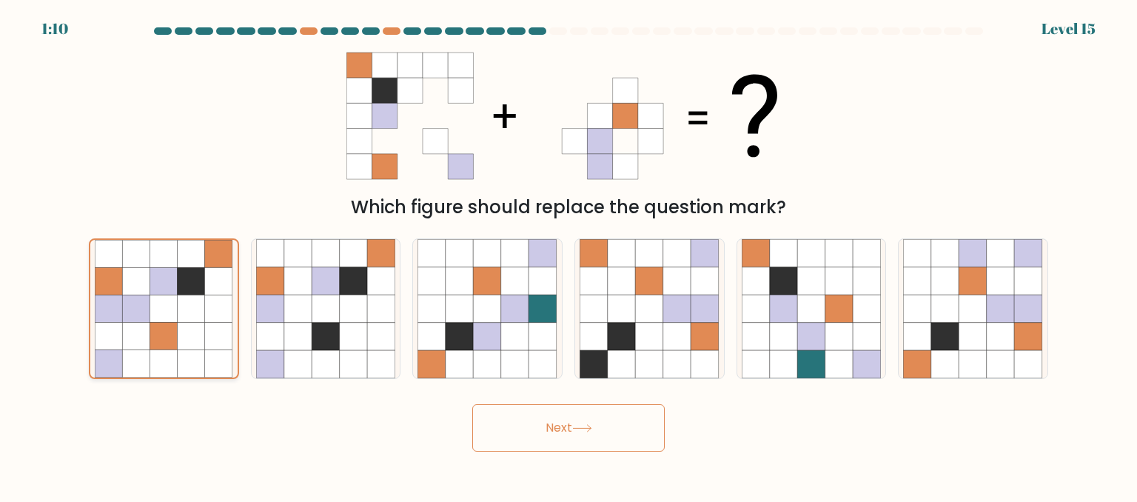
click at [166, 313] on icon at bounding box center [163, 308] width 27 height 27
click at [569, 255] on input "a." at bounding box center [569, 253] width 1 height 4
click at [563, 418] on button "Next" at bounding box center [568, 427] width 192 height 47
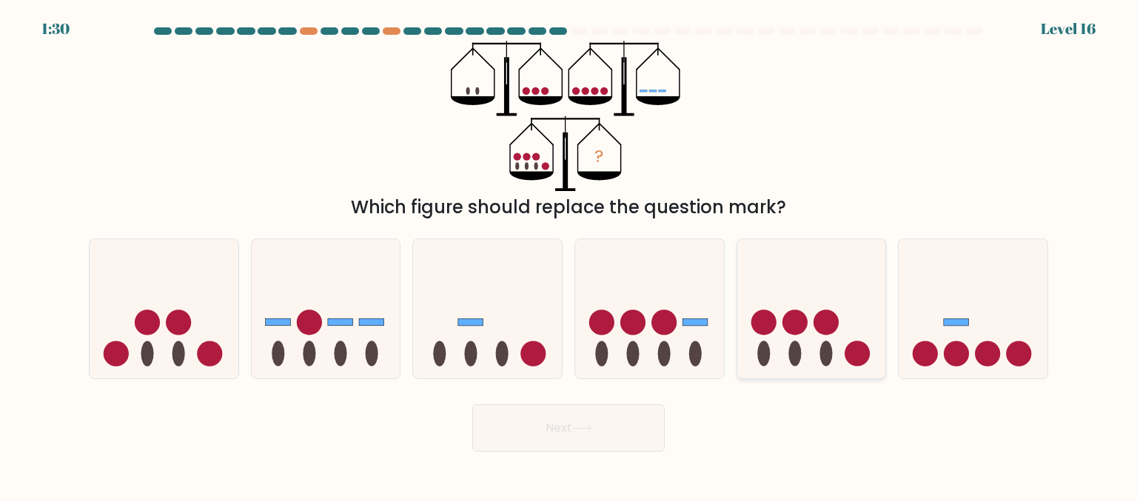
click at [815, 331] on icon at bounding box center [811, 308] width 149 height 123
click at [569, 255] on input "e." at bounding box center [569, 253] width 1 height 4
radio input "true"
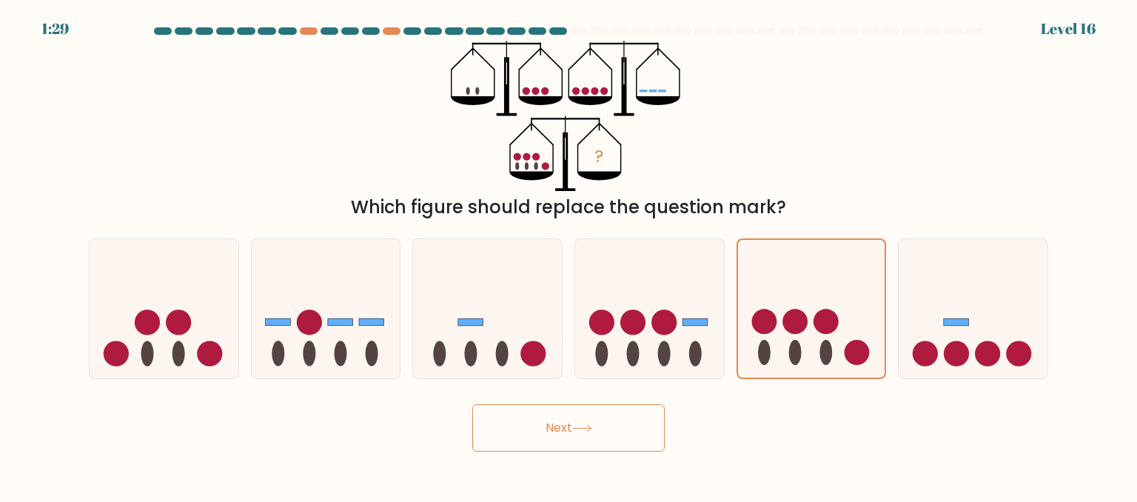
click at [594, 423] on button "Next" at bounding box center [568, 427] width 192 height 47
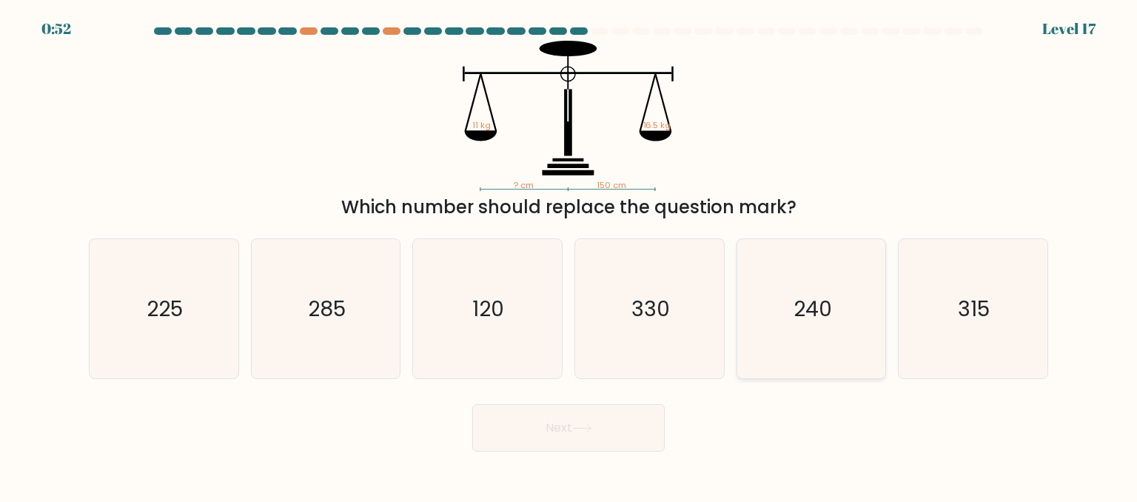
click at [773, 326] on icon "240" at bounding box center [811, 308] width 139 height 139
click at [569, 255] on input "e. 240" at bounding box center [569, 253] width 1 height 4
radio input "true"
click at [588, 429] on icon at bounding box center [582, 428] width 20 height 8
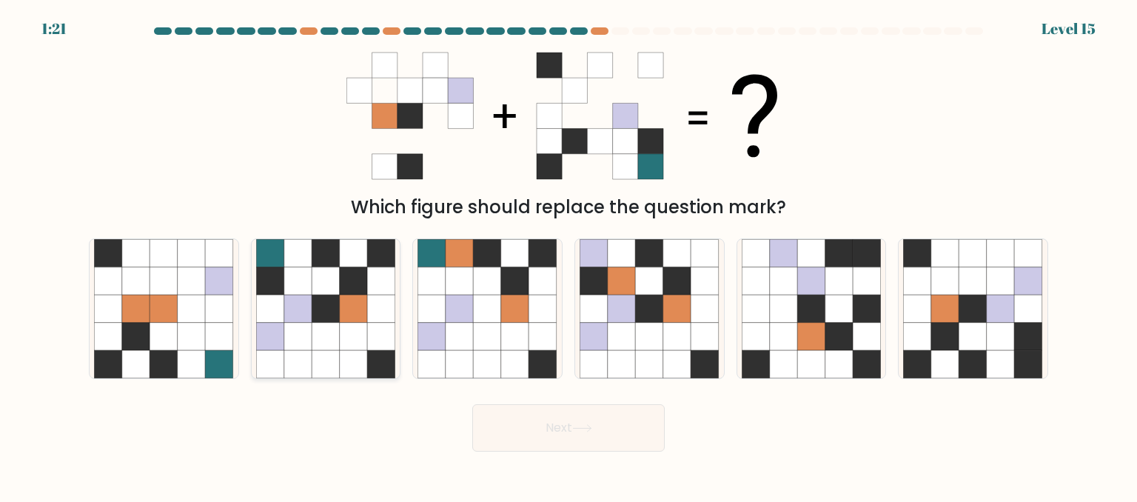
click at [330, 341] on icon at bounding box center [326, 337] width 28 height 28
click at [569, 255] on input "b." at bounding box center [569, 253] width 1 height 4
radio input "true"
click at [576, 426] on icon at bounding box center [582, 428] width 20 height 8
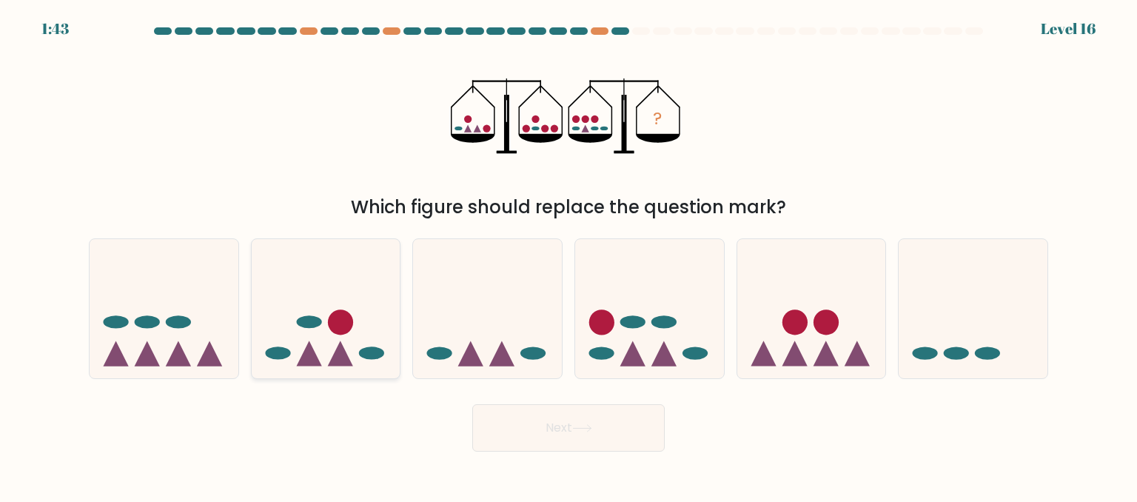
click at [321, 347] on icon at bounding box center [326, 308] width 149 height 123
click at [569, 255] on input "b." at bounding box center [569, 253] width 1 height 4
radio input "true"
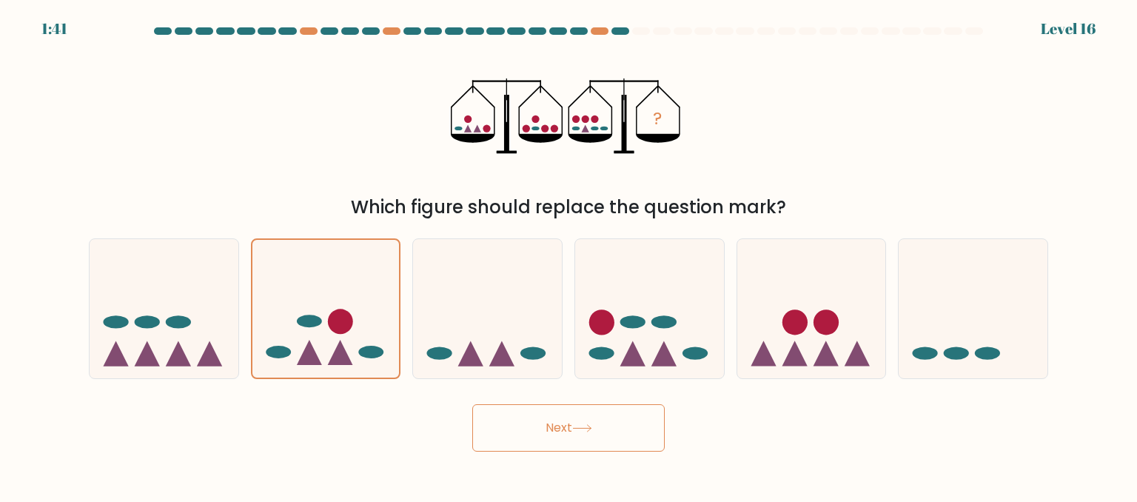
click at [536, 430] on button "Next" at bounding box center [568, 427] width 192 height 47
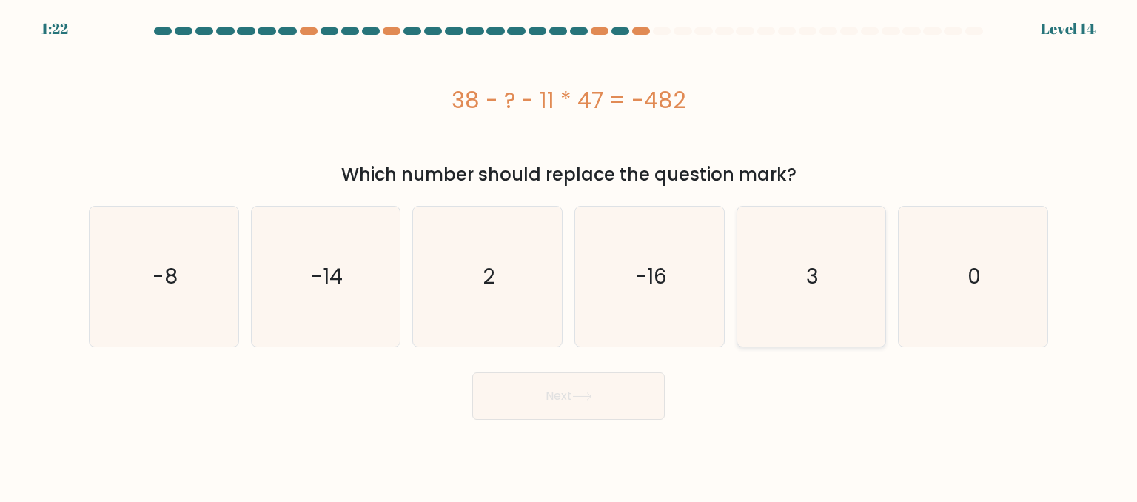
click at [799, 276] on icon "3" at bounding box center [811, 276] width 139 height 139
click at [569, 255] on input "e. 3" at bounding box center [569, 253] width 1 height 4
radio input "true"
click at [604, 395] on button "Next" at bounding box center [568, 395] width 192 height 47
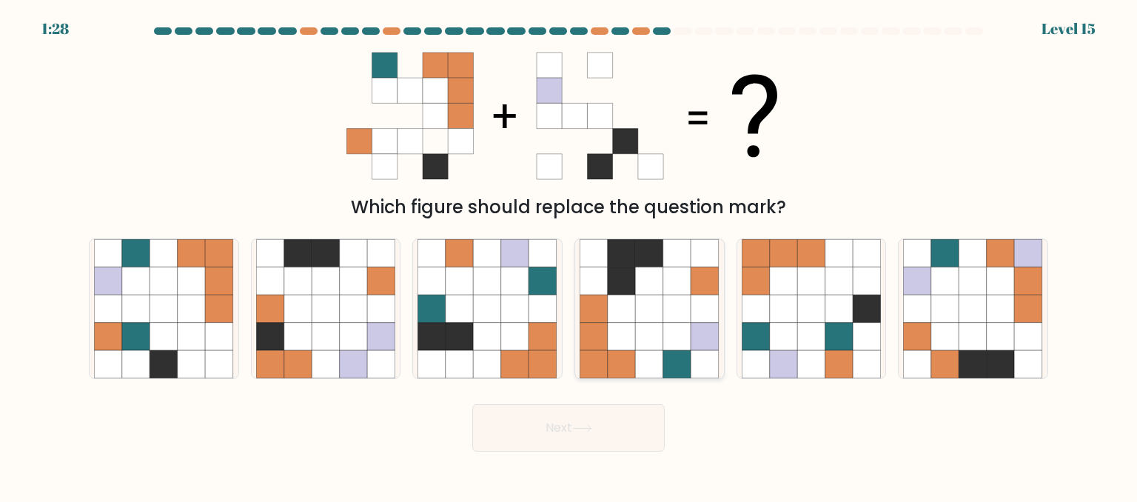
click at [646, 341] on icon at bounding box center [650, 337] width 28 height 28
click at [569, 255] on input "d." at bounding box center [569, 253] width 1 height 4
radio input "true"
click at [551, 422] on button "Next" at bounding box center [568, 427] width 192 height 47
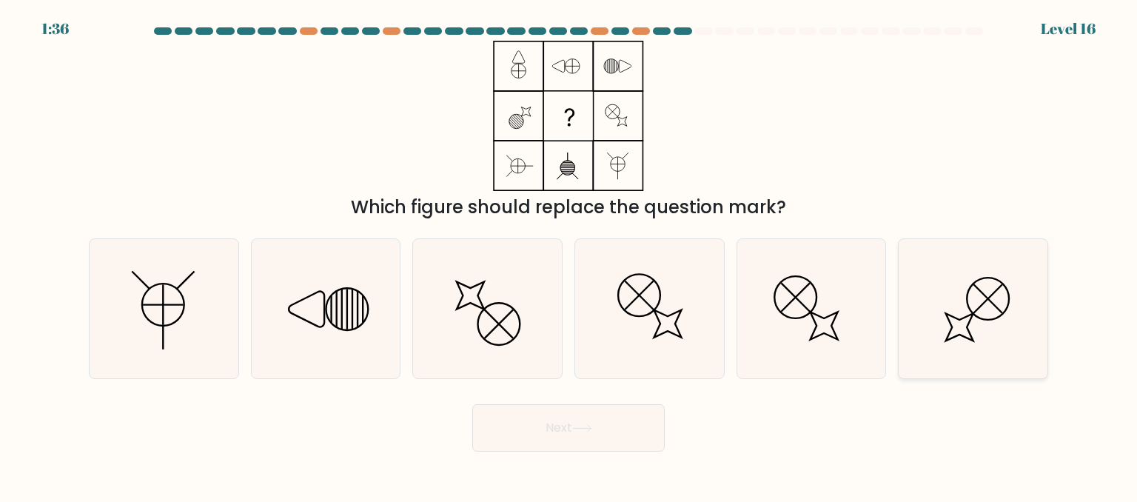
click at [985, 343] on icon at bounding box center [972, 308] width 139 height 139
click at [569, 255] on input "f." at bounding box center [569, 253] width 1 height 4
radio input "true"
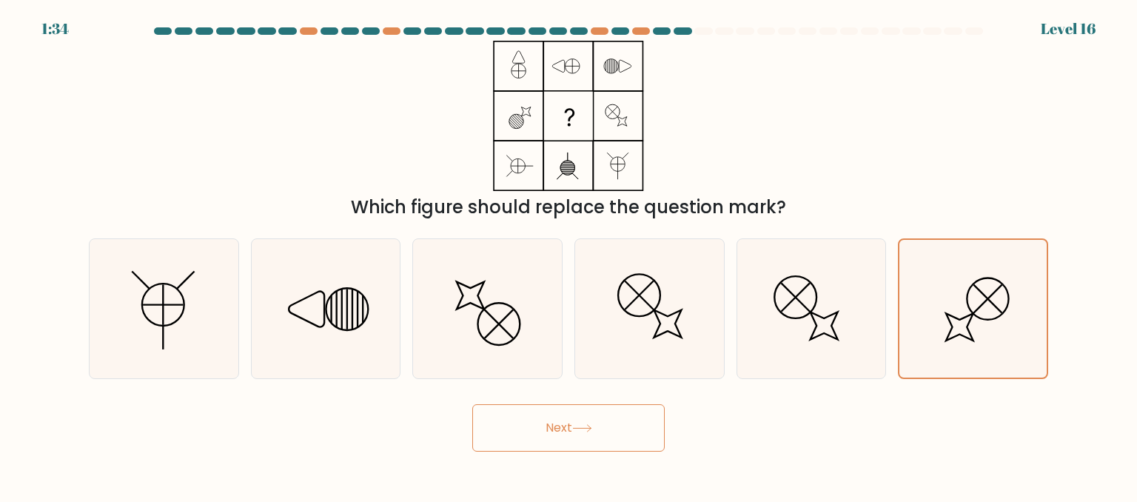
click at [604, 418] on button "Next" at bounding box center [568, 427] width 192 height 47
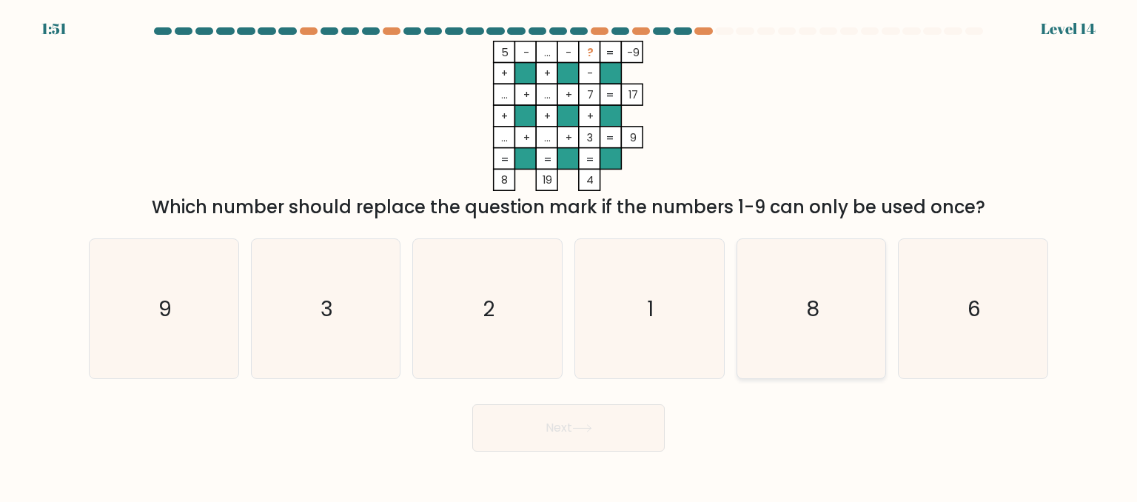
click at [813, 331] on icon "8" at bounding box center [811, 308] width 139 height 139
click at [569, 255] on input "e. 8" at bounding box center [569, 253] width 1 height 4
radio input "true"
click at [547, 430] on button "Next" at bounding box center [568, 427] width 192 height 47
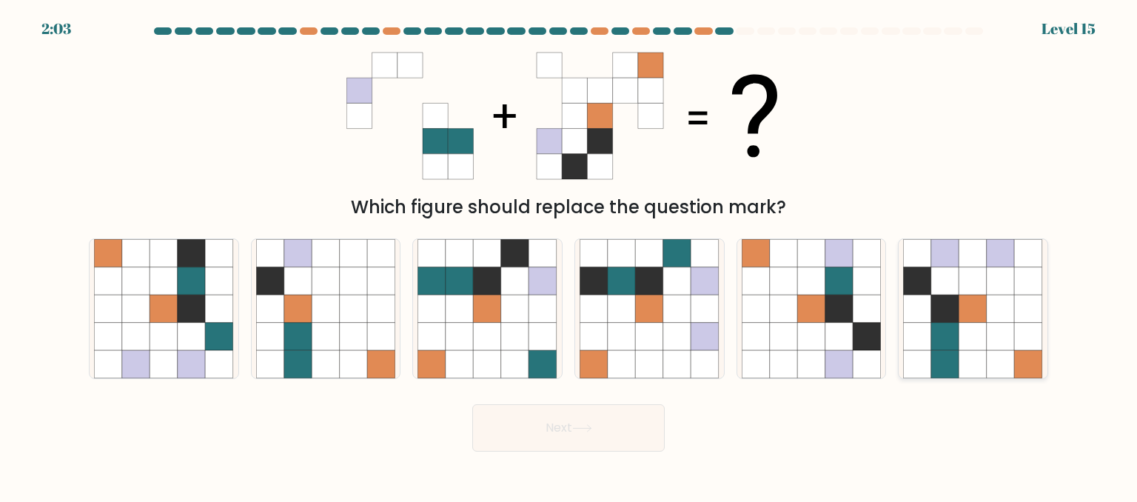
click at [953, 335] on icon at bounding box center [945, 337] width 28 height 28
click at [569, 255] on input "f." at bounding box center [569, 253] width 1 height 4
radio input "true"
click at [563, 426] on button "Next" at bounding box center [568, 427] width 192 height 47
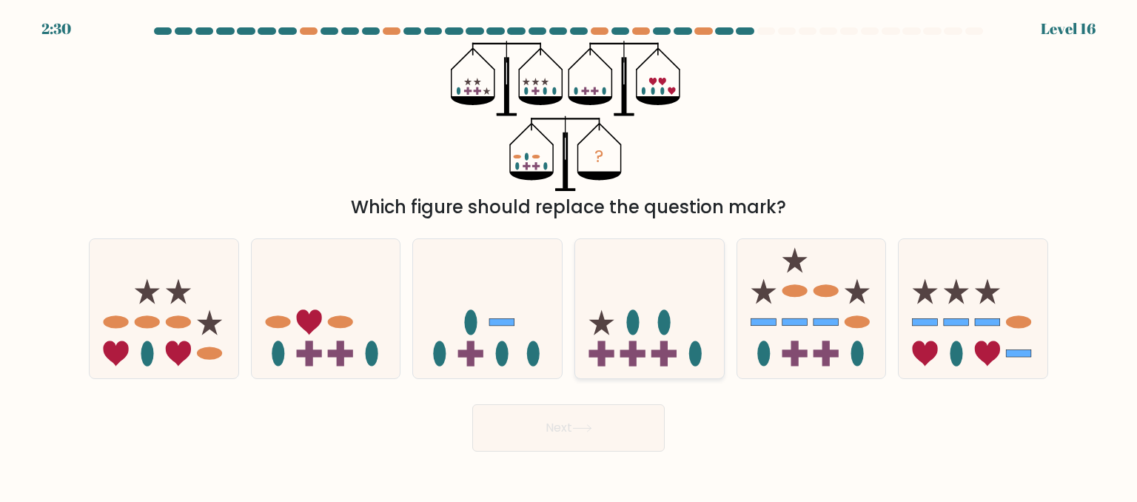
click at [636, 332] on ellipse at bounding box center [633, 321] width 13 height 25
click at [569, 255] on input "d." at bounding box center [569, 253] width 1 height 4
radio input "true"
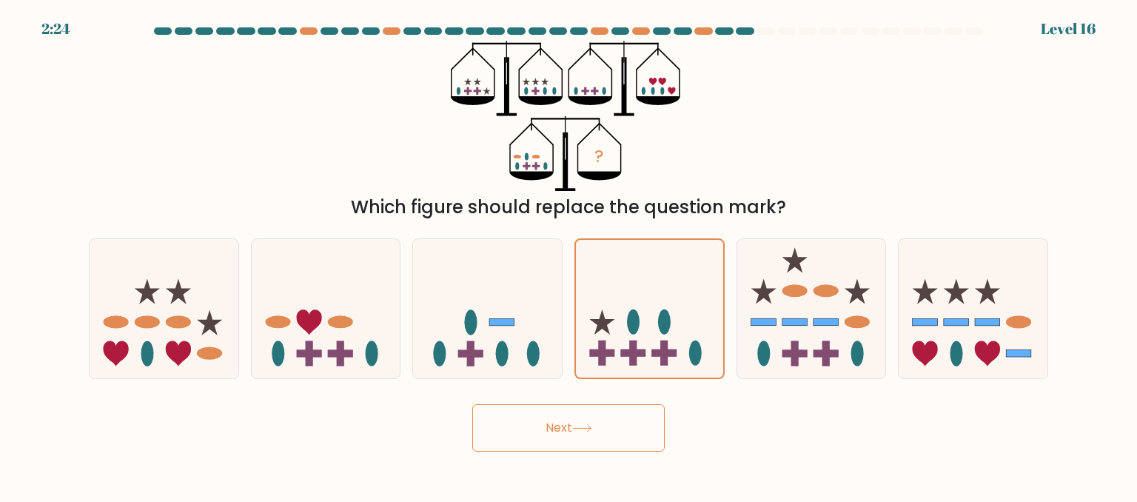
click at [571, 435] on button "Next" at bounding box center [568, 427] width 192 height 47
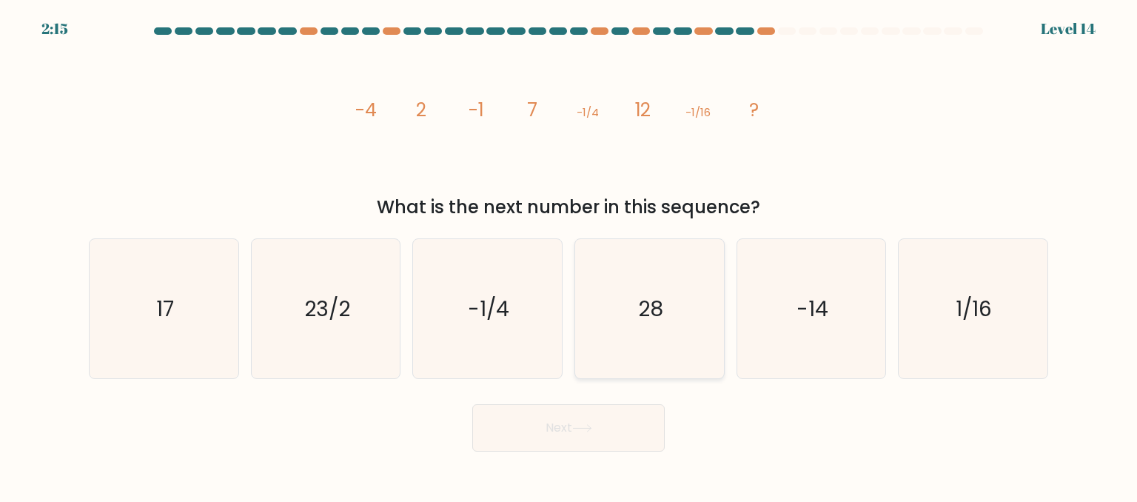
click at [611, 313] on icon "28" at bounding box center [649, 308] width 139 height 139
click at [569, 255] on input "d. 28" at bounding box center [569, 253] width 1 height 4
radio input "true"
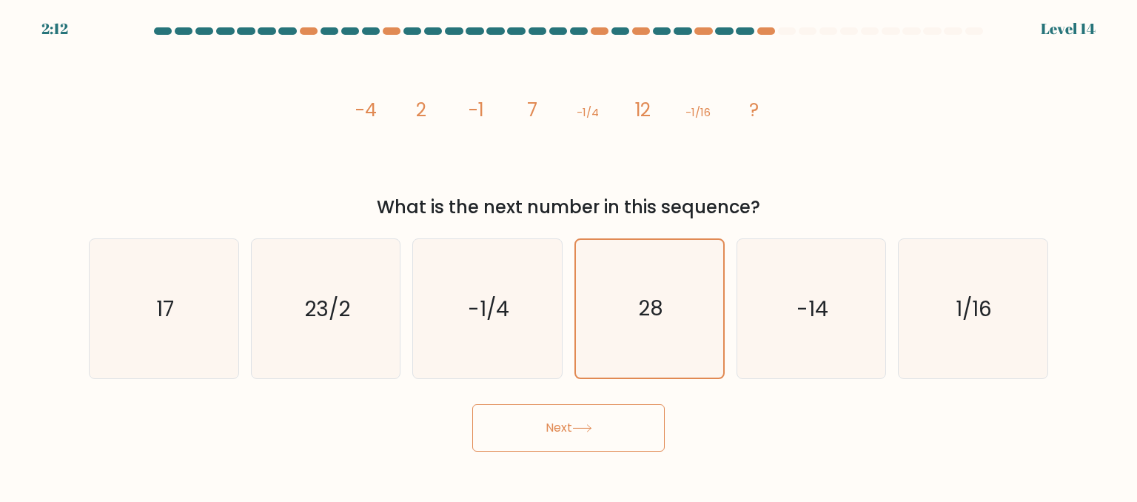
click at [591, 415] on button "Next" at bounding box center [568, 427] width 192 height 47
click at [577, 420] on button "Next" at bounding box center [568, 427] width 192 height 47
click at [558, 417] on button "Next" at bounding box center [568, 427] width 192 height 47
click at [578, 427] on icon at bounding box center [582, 428] width 20 height 8
drag, startPoint x: 578, startPoint y: 427, endPoint x: 583, endPoint y: 433, distance: 7.9
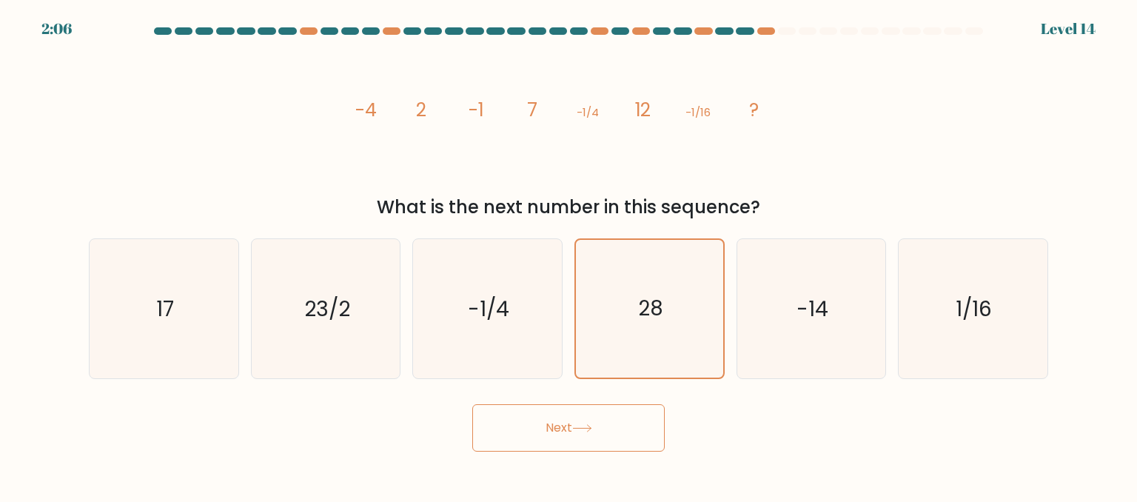
click at [583, 433] on button "Next" at bounding box center [568, 427] width 192 height 47
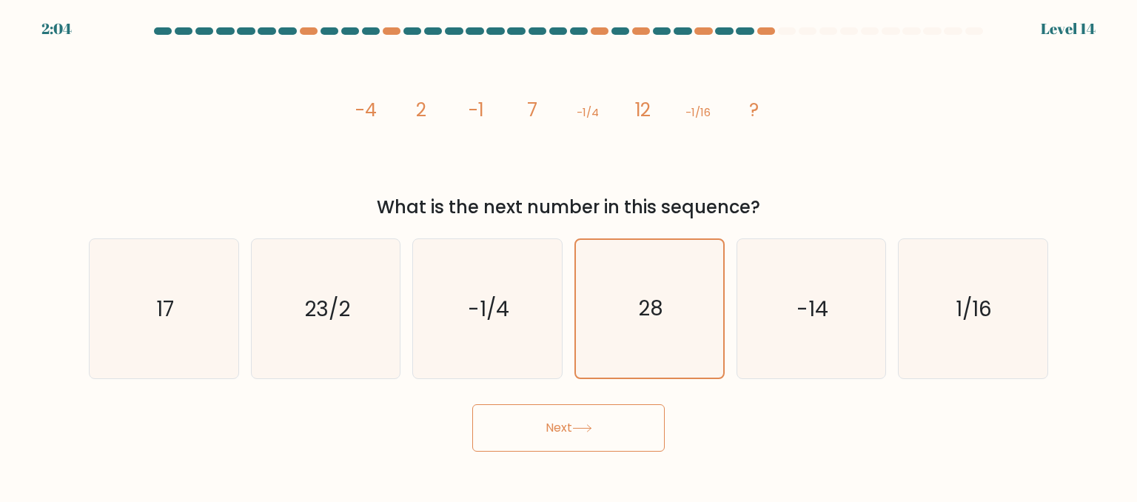
click at [583, 433] on button "Next" at bounding box center [568, 427] width 192 height 47
click at [166, 315] on text "17" at bounding box center [165, 308] width 18 height 30
click at [569, 255] on input "a. 17" at bounding box center [569, 253] width 1 height 4
radio input "true"
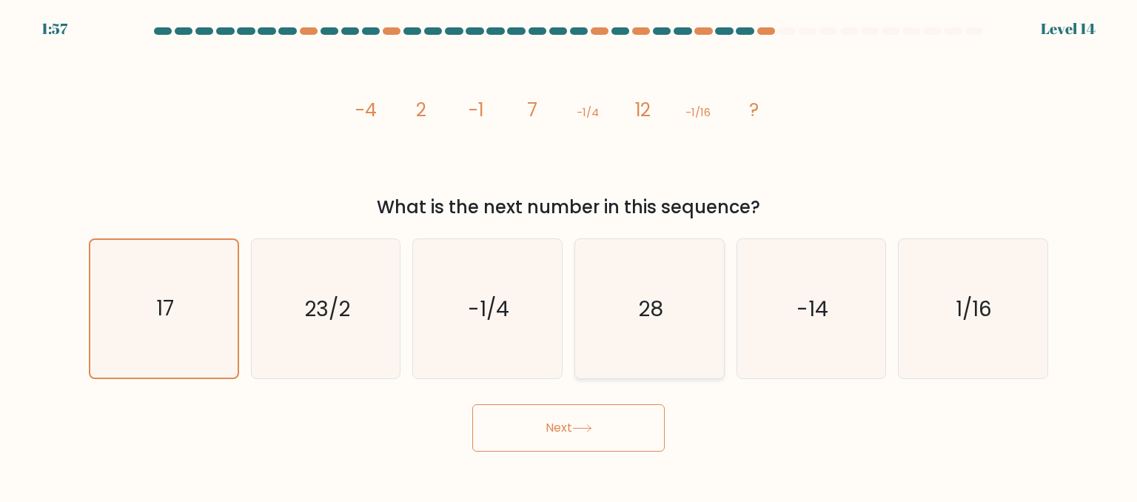
click at [641, 267] on icon "28" at bounding box center [649, 308] width 139 height 139
click at [569, 255] on input "d. 28" at bounding box center [569, 253] width 1 height 4
radio input "true"
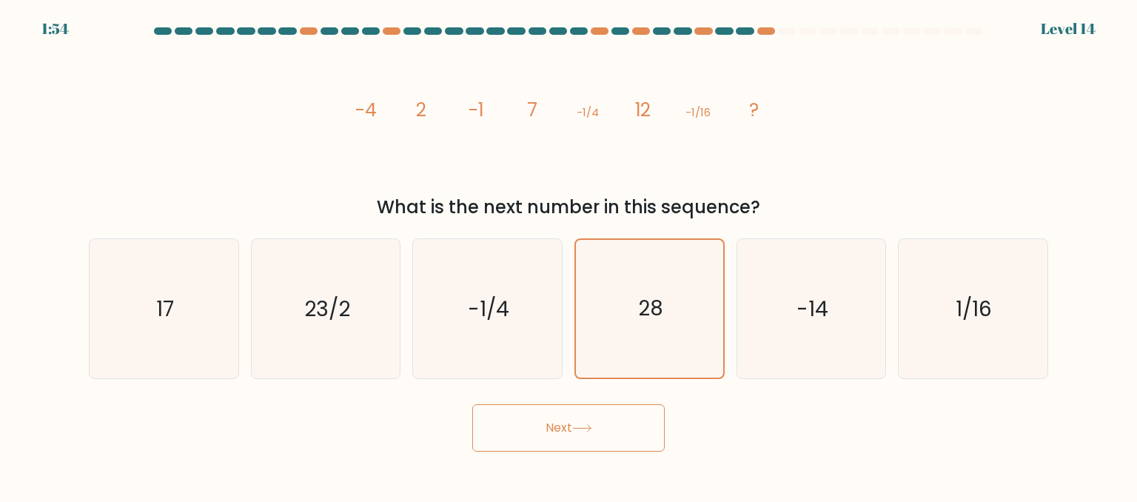
click at [528, 421] on button "Next" at bounding box center [568, 427] width 192 height 47
drag, startPoint x: 528, startPoint y: 421, endPoint x: 533, endPoint y: 437, distance: 17.1
click at [533, 437] on button "Next" at bounding box center [568, 427] width 192 height 47
click at [552, 432] on button "Next" at bounding box center [568, 427] width 192 height 47
drag, startPoint x: 554, startPoint y: 434, endPoint x: 562, endPoint y: 448, distance: 15.9
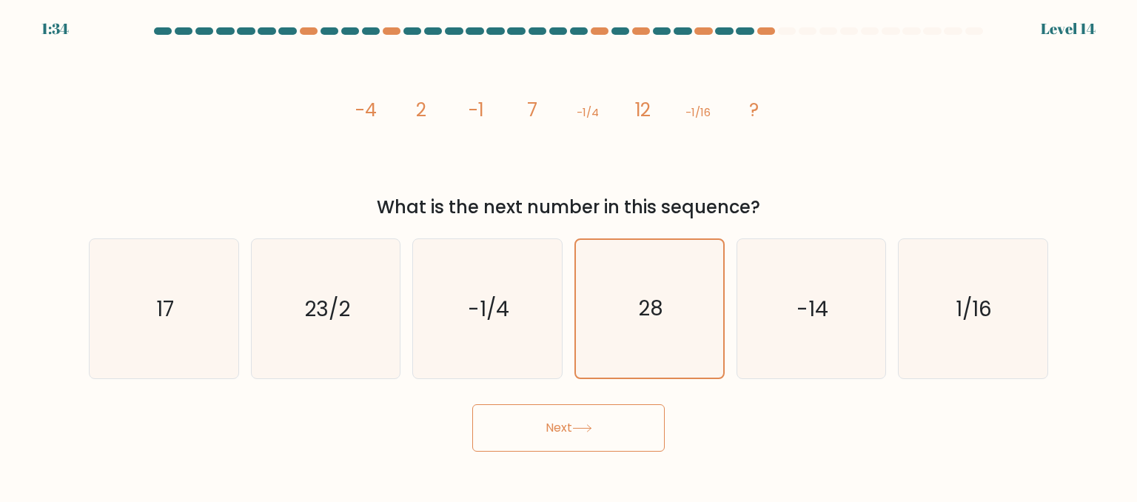
click at [562, 448] on button "Next" at bounding box center [568, 427] width 192 height 47
click at [538, 437] on button "Next" at bounding box center [568, 427] width 192 height 47
click at [566, 432] on button "Next" at bounding box center [568, 427] width 192 height 47
click at [571, 438] on button "Next" at bounding box center [568, 427] width 192 height 47
click at [560, 434] on button "Next" at bounding box center [568, 427] width 192 height 47
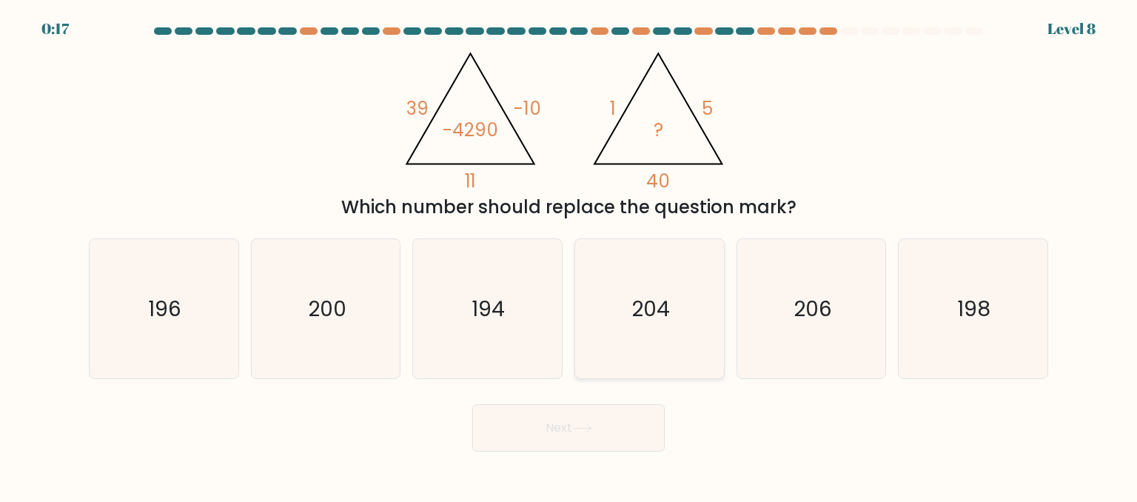
click at [693, 278] on icon "204" at bounding box center [649, 308] width 139 height 139
click at [569, 255] on input "d. 204" at bounding box center [569, 253] width 1 height 4
radio input "true"
click at [693, 278] on icon "204" at bounding box center [649, 309] width 138 height 138
click at [569, 255] on input "d. 204" at bounding box center [569, 253] width 1 height 4
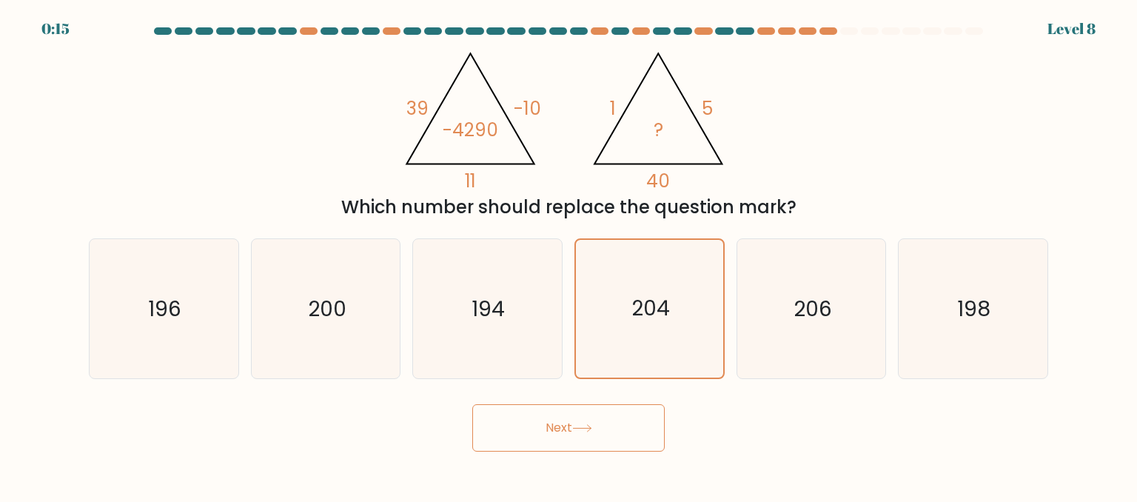
click at [606, 433] on button "Next" at bounding box center [568, 427] width 192 height 47
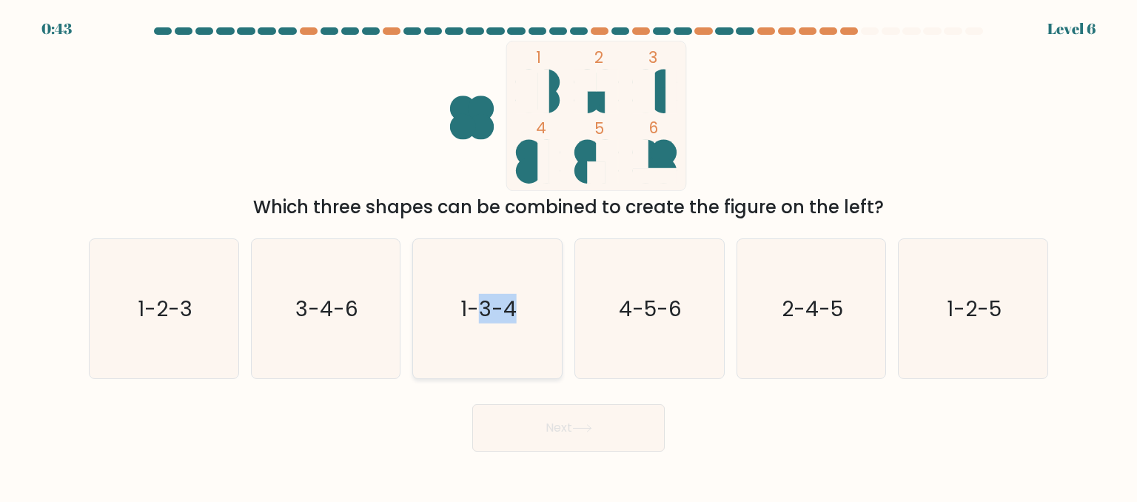
drag, startPoint x: 477, startPoint y: 291, endPoint x: 520, endPoint y: 368, distance: 88.2
click at [520, 368] on icon "1-3-4" at bounding box center [487, 308] width 139 height 139
click at [517, 363] on icon "1-3-4" at bounding box center [487, 308] width 139 height 139
click at [569, 255] on input "c. 1-3-4" at bounding box center [569, 253] width 1 height 4
radio input "true"
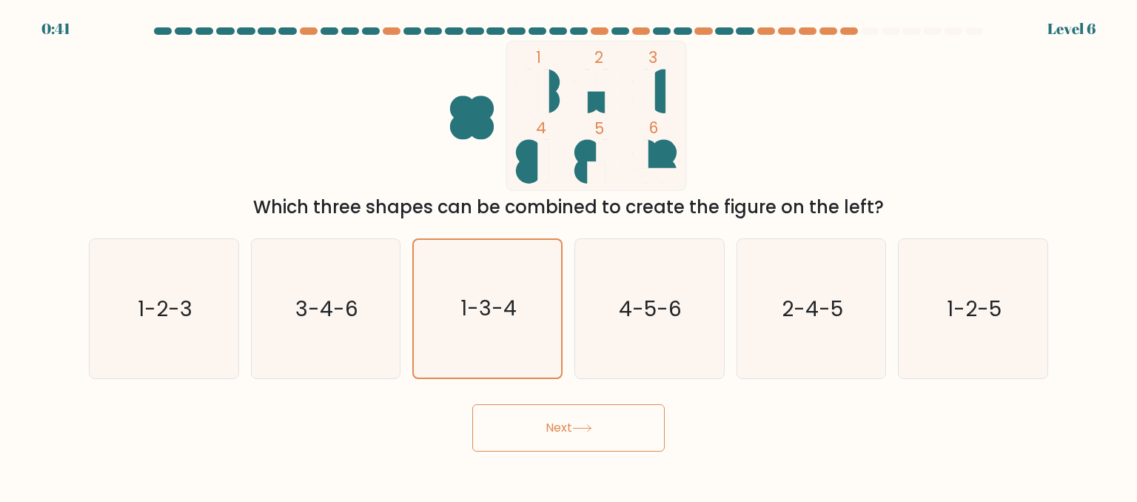
click at [530, 424] on button "Next" at bounding box center [568, 427] width 192 height 47
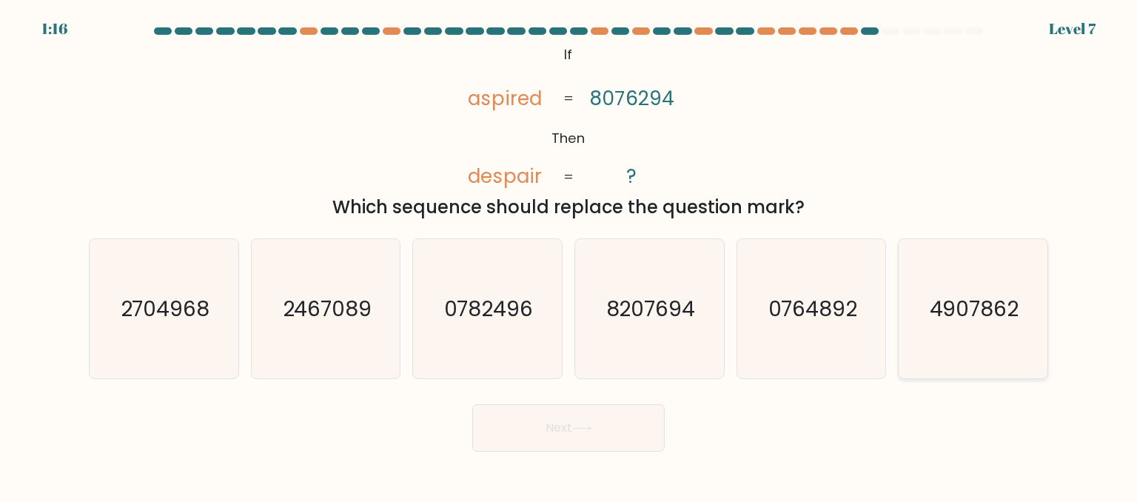
click at [953, 296] on text "4907862" at bounding box center [975, 308] width 90 height 30
click at [569, 255] on input "f. 4907862" at bounding box center [569, 253] width 1 height 4
radio input "true"
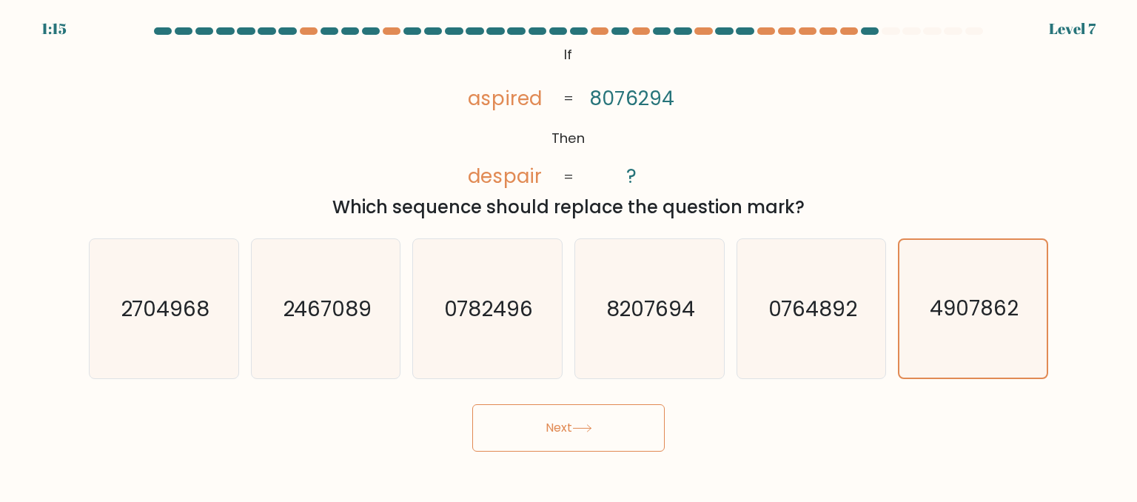
click at [655, 420] on button "Next" at bounding box center [568, 427] width 192 height 47
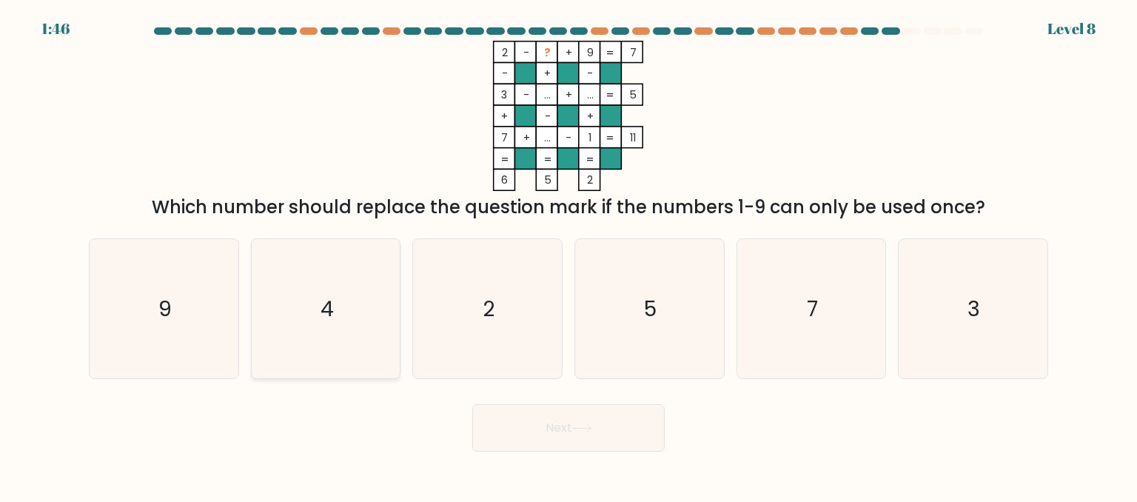
click at [335, 326] on icon "4" at bounding box center [325, 308] width 139 height 139
click at [569, 255] on input "b. 4" at bounding box center [569, 253] width 1 height 4
radio input "true"
click at [546, 422] on button "Next" at bounding box center [568, 427] width 192 height 47
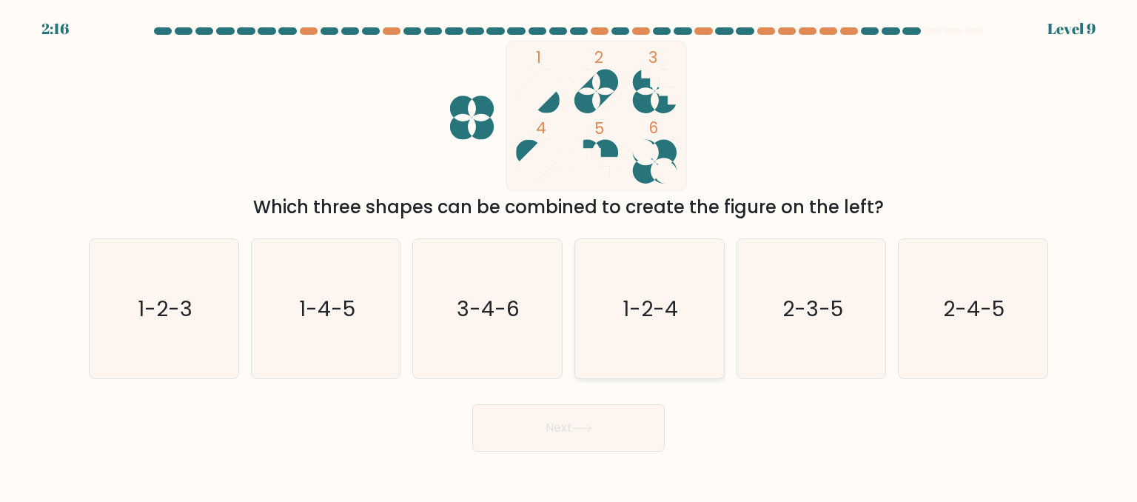
click at [620, 285] on icon "1-2-4" at bounding box center [649, 308] width 139 height 139
click at [569, 255] on input "d. 1-2-4" at bounding box center [569, 253] width 1 height 4
radio input "true"
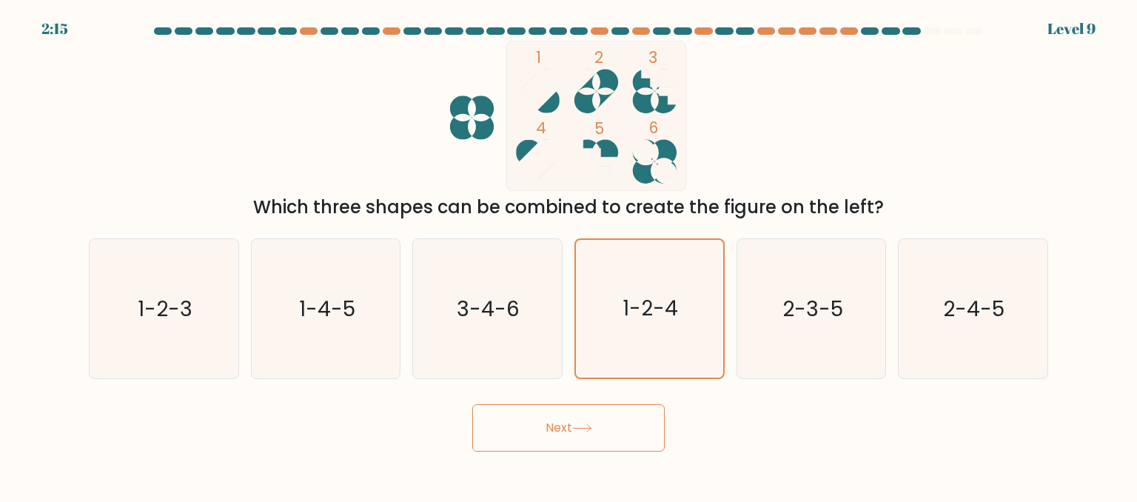
click at [574, 422] on button "Next" at bounding box center [568, 427] width 192 height 47
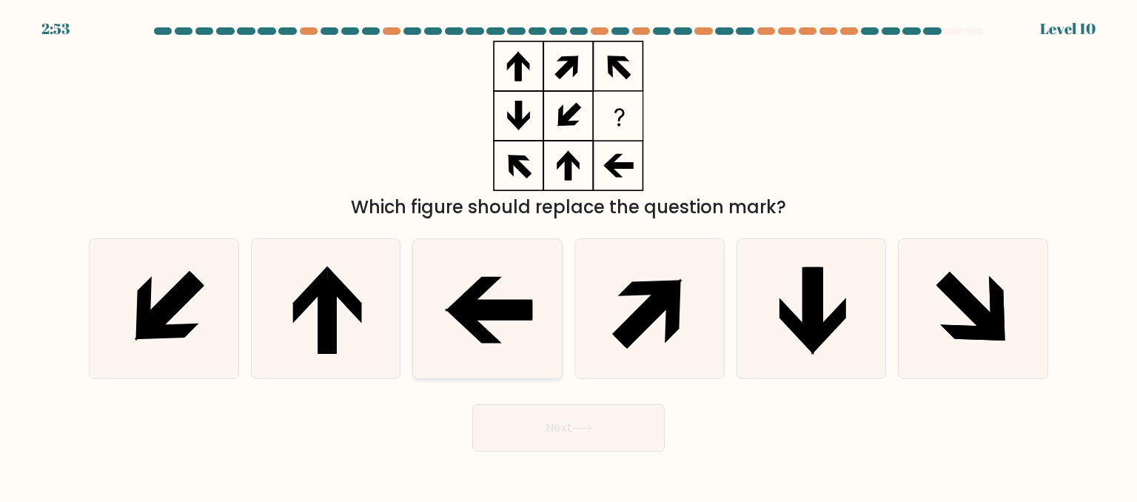
click at [517, 284] on icon at bounding box center [487, 308] width 139 height 139
click at [569, 255] on input "c." at bounding box center [569, 253] width 1 height 4
radio input "true"
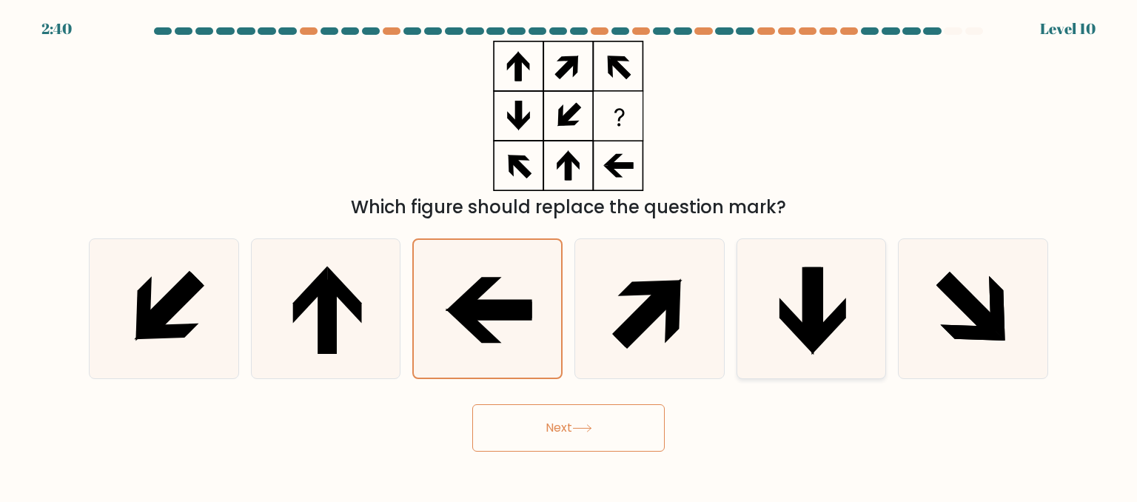
click at [765, 272] on icon at bounding box center [811, 308] width 139 height 139
click at [569, 255] on input "e." at bounding box center [569, 253] width 1 height 4
radio input "true"
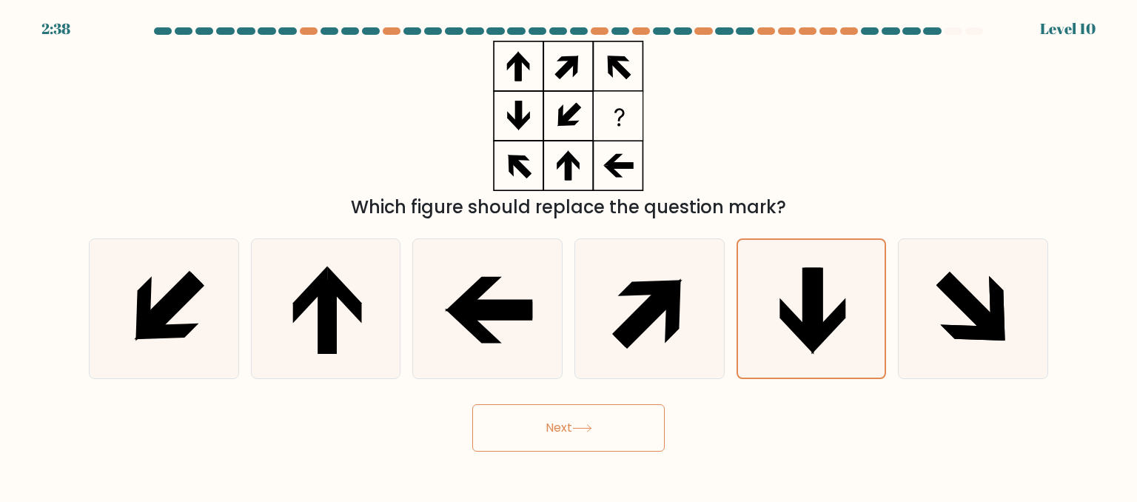
click at [597, 440] on button "Next" at bounding box center [568, 427] width 192 height 47
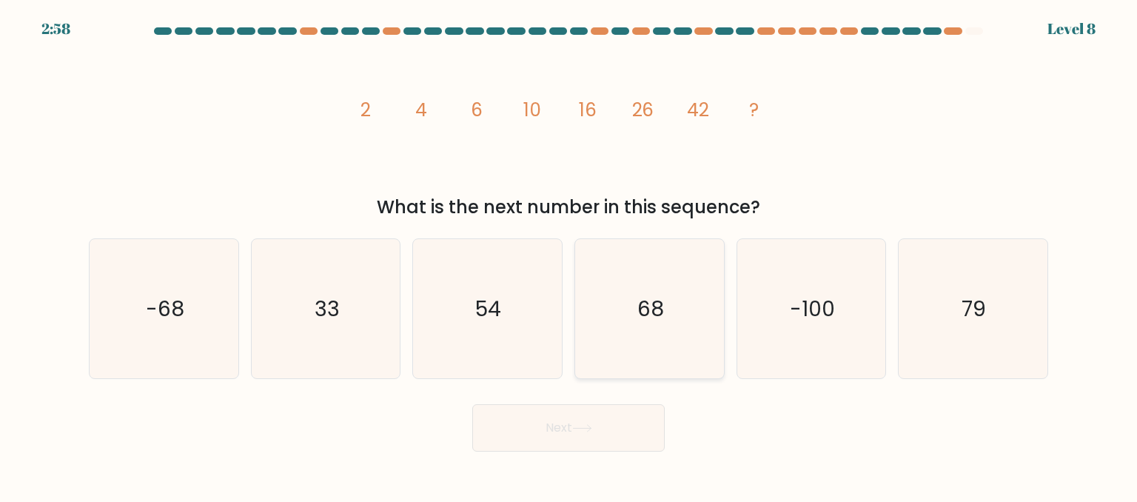
click at [663, 265] on icon "68" at bounding box center [649, 308] width 139 height 139
click at [569, 255] on input "d. 68" at bounding box center [569, 253] width 1 height 4
radio input "true"
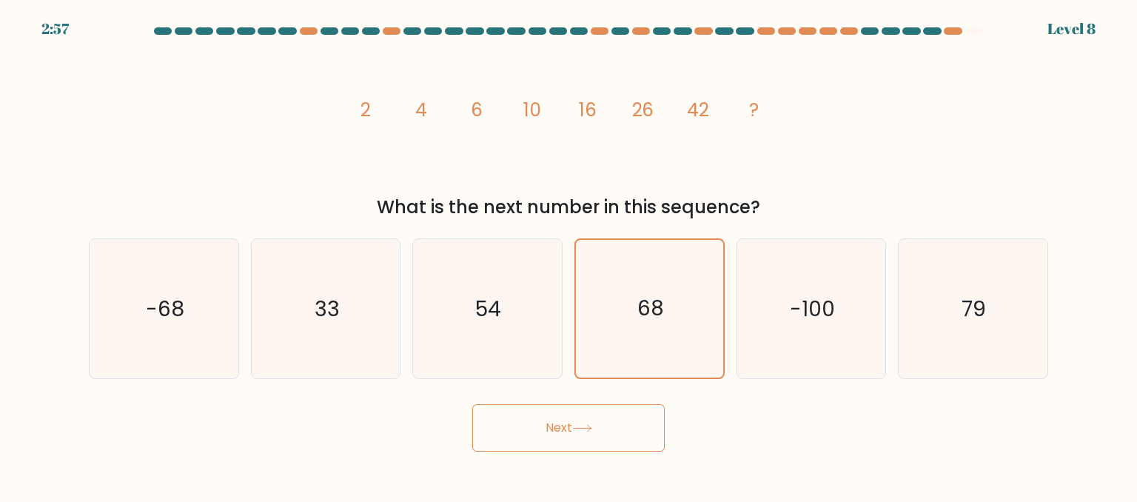
click at [584, 426] on icon at bounding box center [582, 428] width 20 height 8
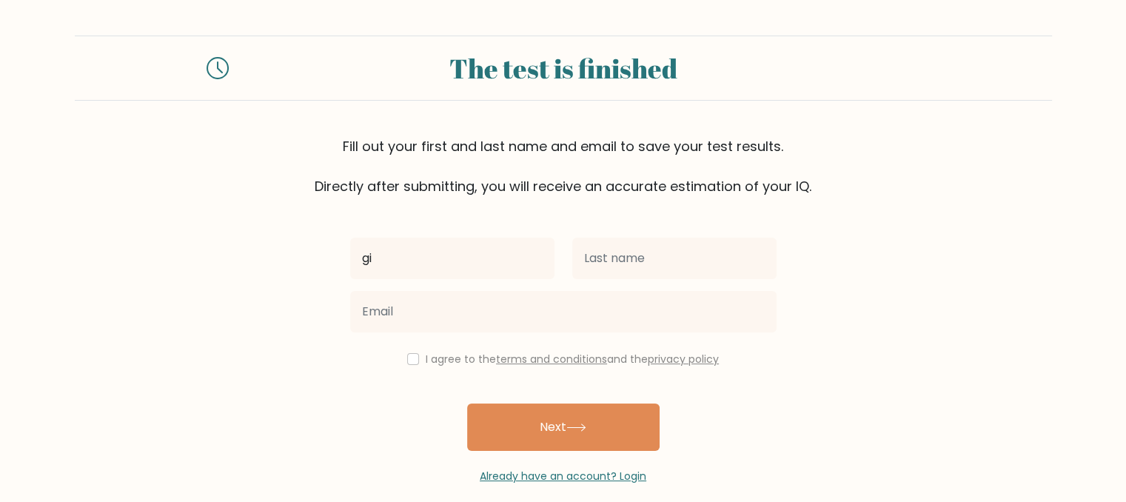
type input "g"
type input "Gissa"
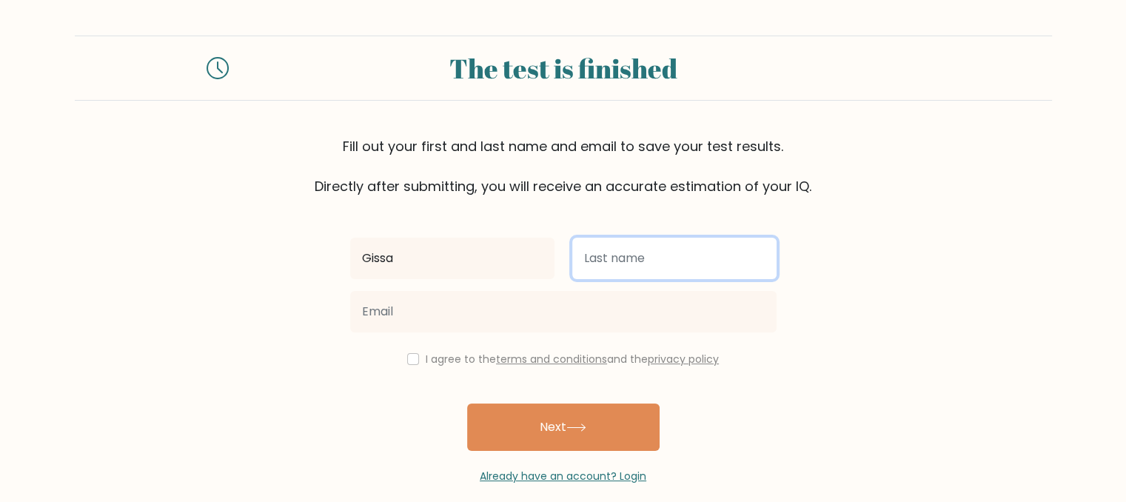
type input "G"
type input "Roca"
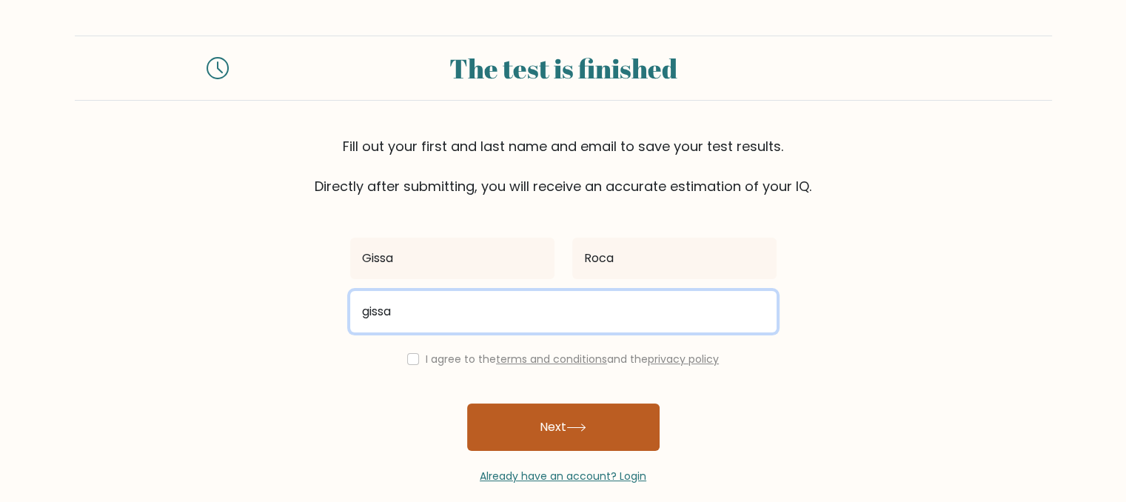
type input "[EMAIL_ADDRESS][DOMAIN_NAME]"
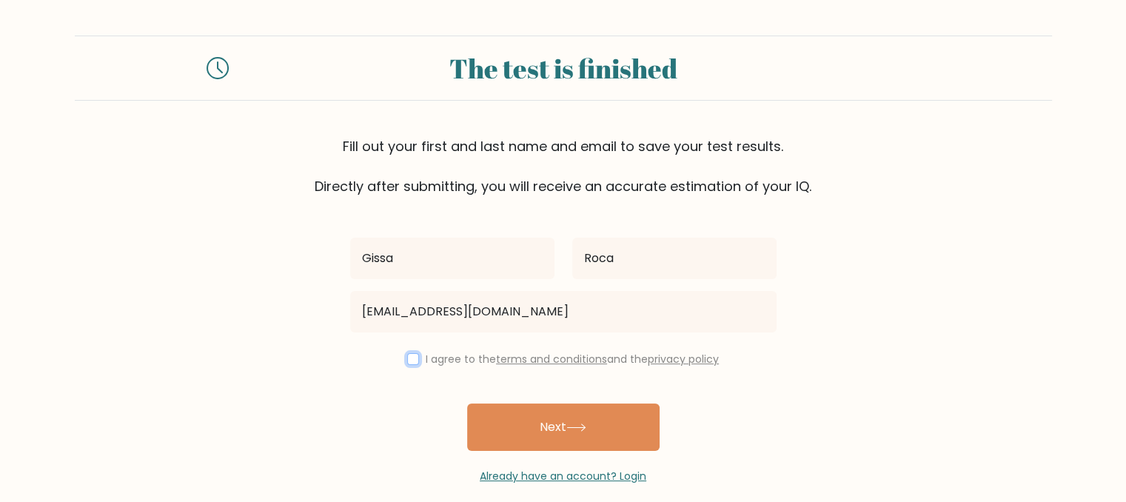
click at [409, 363] on input "checkbox" at bounding box center [413, 359] width 12 height 12
checkbox input "true"
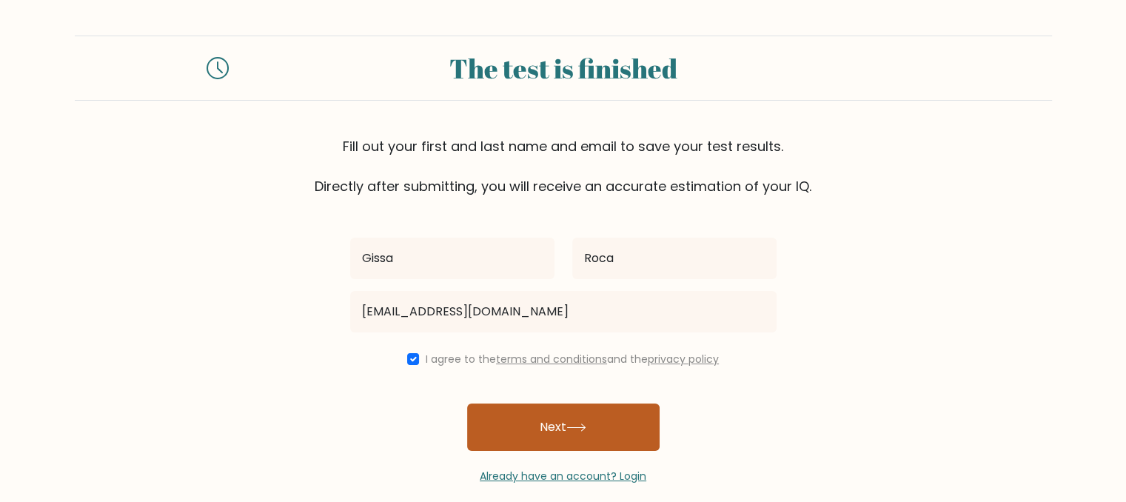
click at [537, 435] on button "Next" at bounding box center [563, 426] width 192 height 47
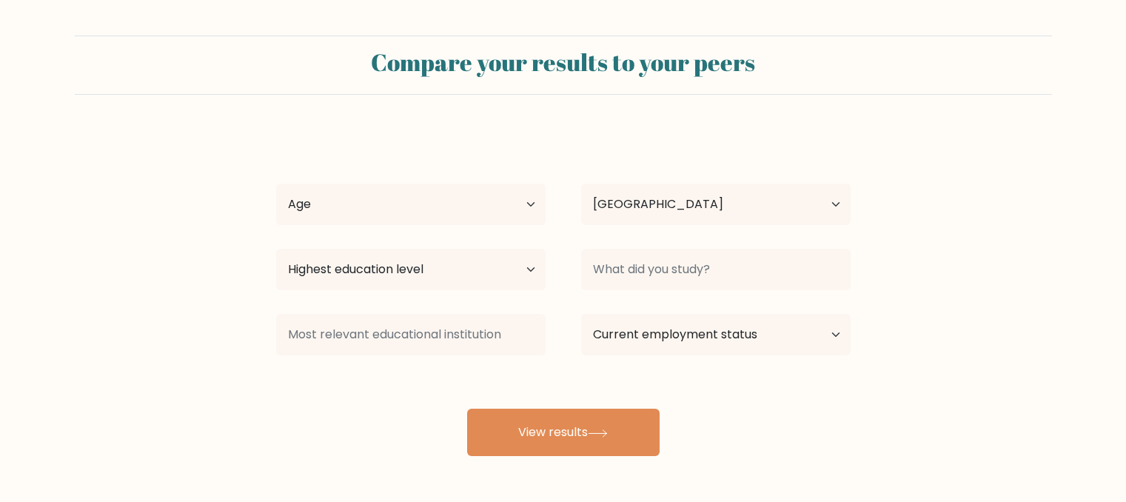
select select "PH"
click at [406, 205] on select "Age Under [DEMOGRAPHIC_DATA] [DEMOGRAPHIC_DATA] [DEMOGRAPHIC_DATA] [DEMOGRAPHIC…" at bounding box center [410, 204] width 269 height 41
select select "25_34"
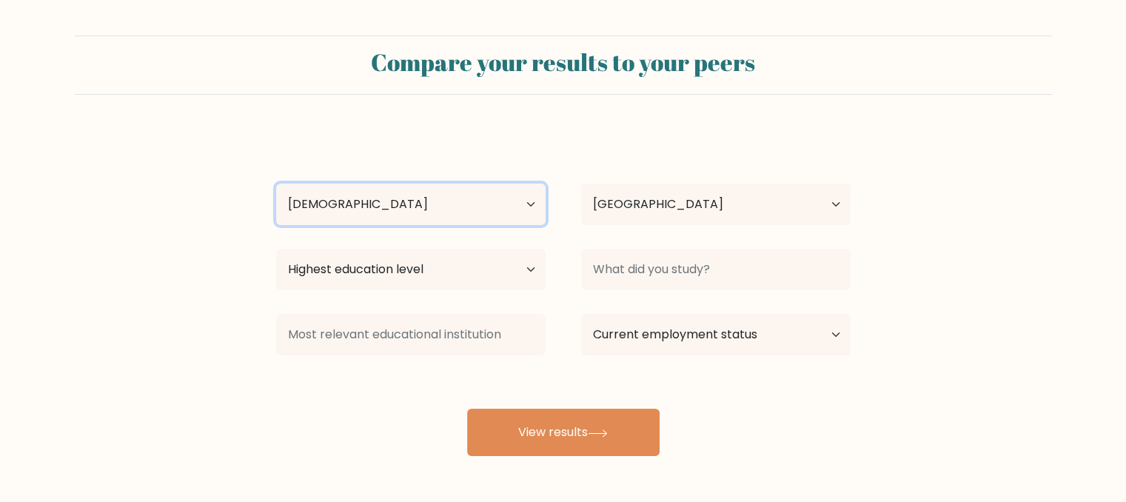
click at [276, 184] on select "Age Under [DEMOGRAPHIC_DATA] [DEMOGRAPHIC_DATA] [DEMOGRAPHIC_DATA] [DEMOGRAPHIC…" at bounding box center [410, 204] width 269 height 41
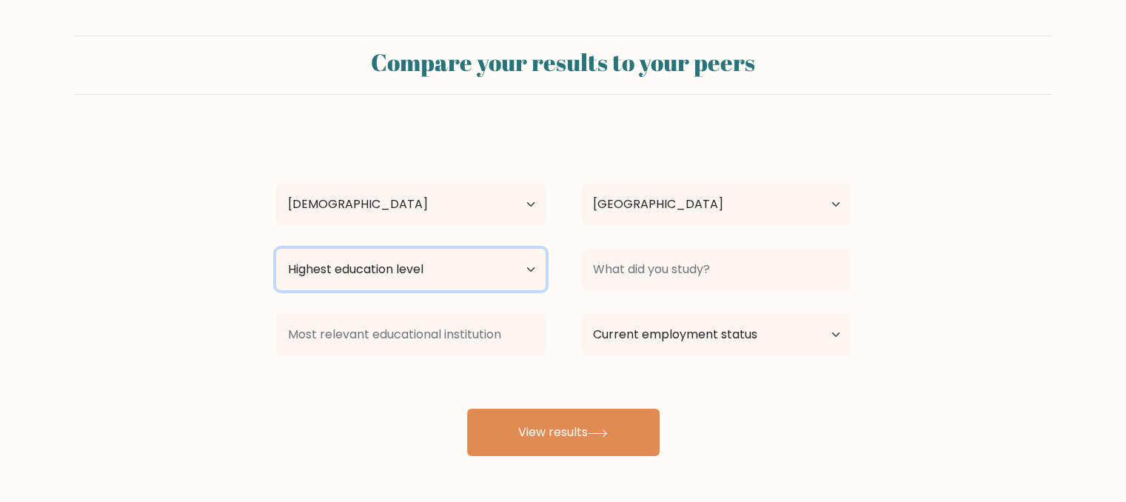
click at [415, 264] on select "Highest education level No schooling Primary Lower Secondary Upper Secondary Oc…" at bounding box center [410, 269] width 269 height 41
select select "bachelors_degree"
click at [276, 249] on select "Highest education level No schooling Primary Lower Secondary Upper Secondary Oc…" at bounding box center [410, 269] width 269 height 41
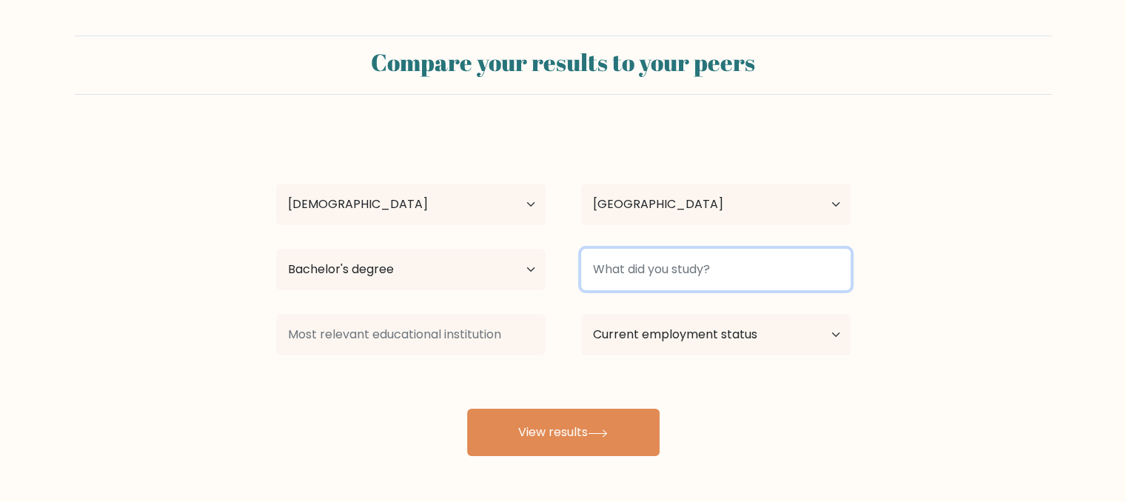
click at [690, 275] on input at bounding box center [715, 269] width 269 height 41
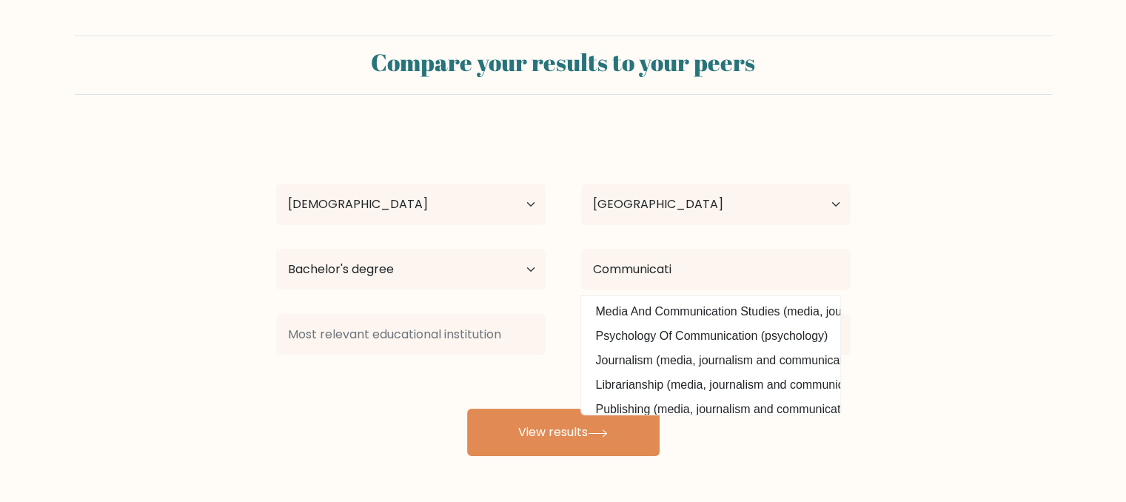
click at [734, 304] on div "Gissa Roca Age Under 18 years old 18-24 years old 25-34 years old 35-44 years o…" at bounding box center [563, 293] width 592 height 326
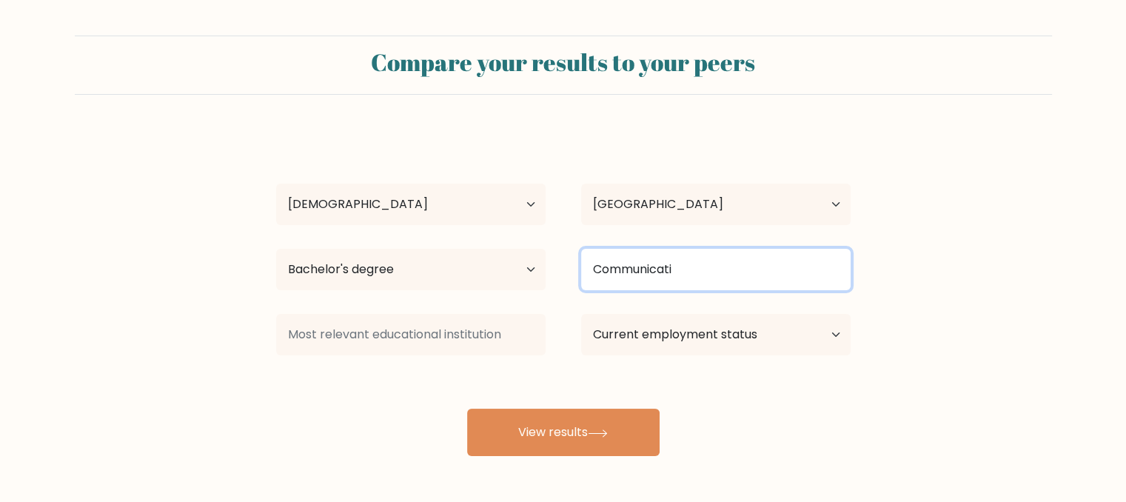
click at [709, 267] on input "Communicati" at bounding box center [715, 269] width 269 height 41
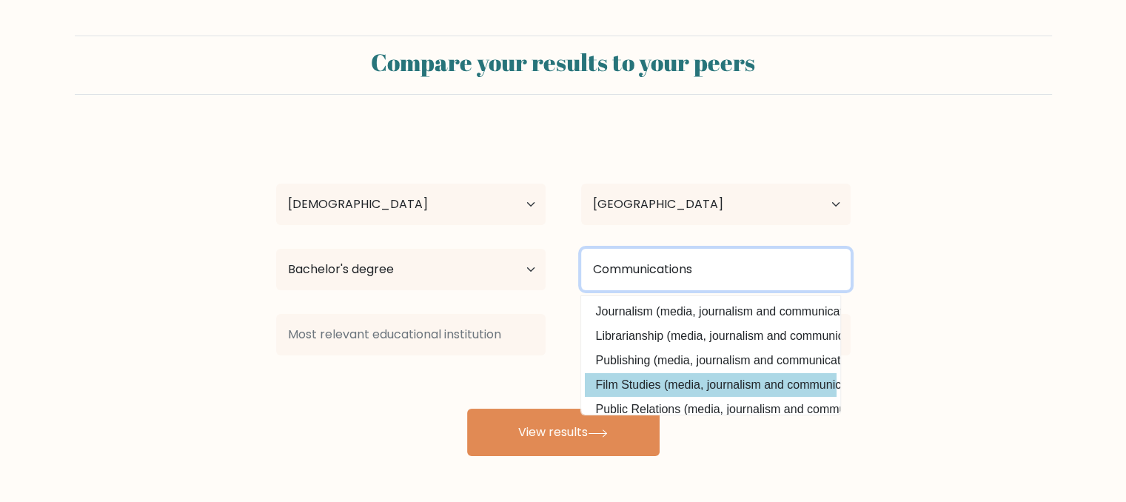
type input "Communications"
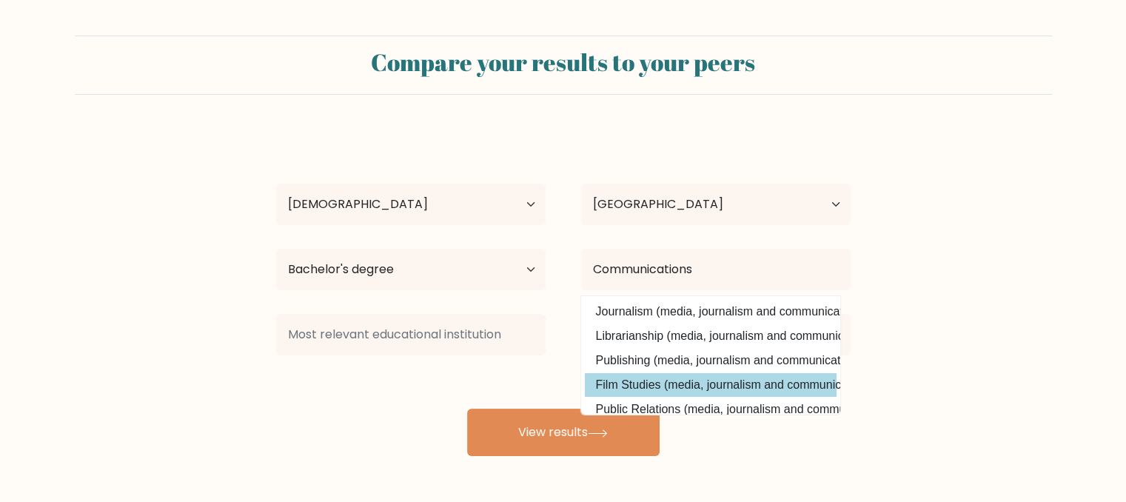
click at [679, 384] on div "Gissa Roca Age Under 18 years old 18-24 years old 25-34 years old 35-44 years o…" at bounding box center [563, 293] width 592 height 326
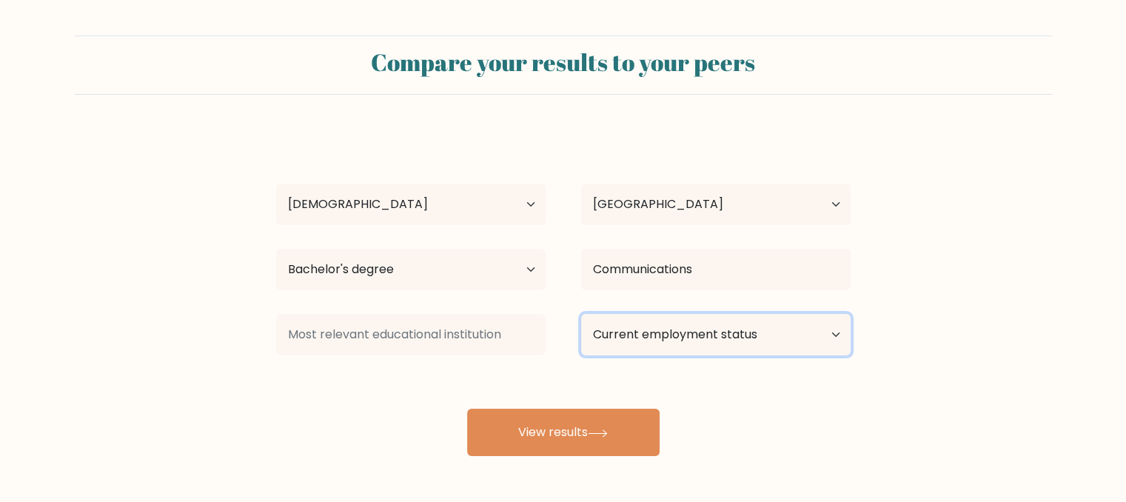
click at [686, 331] on select "Current employment status Employed Student Retired Other / prefer not to answer" at bounding box center [715, 334] width 269 height 41
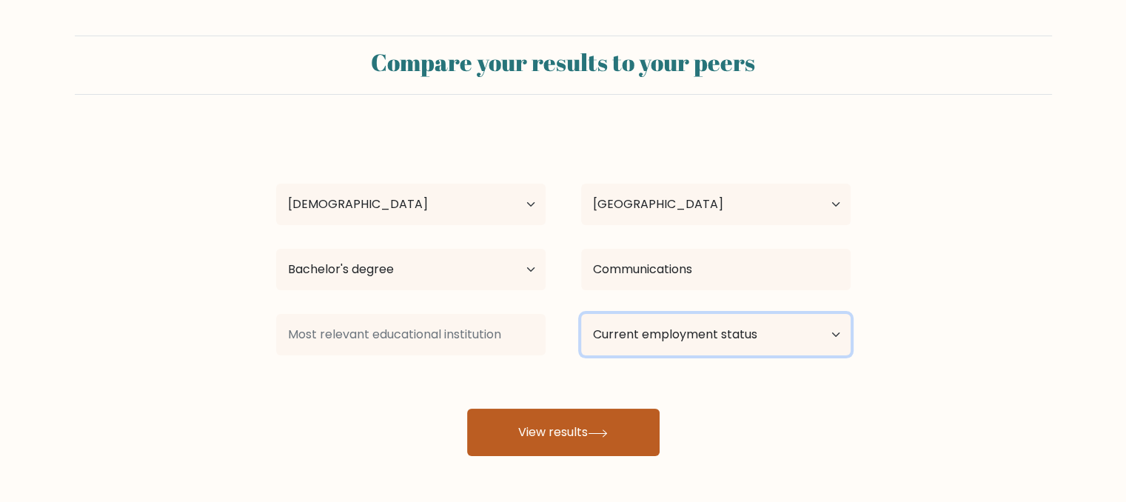
select select "other"
click at [581, 314] on select "Current employment status Employed Student Retired Other / prefer not to answer" at bounding box center [715, 334] width 269 height 41
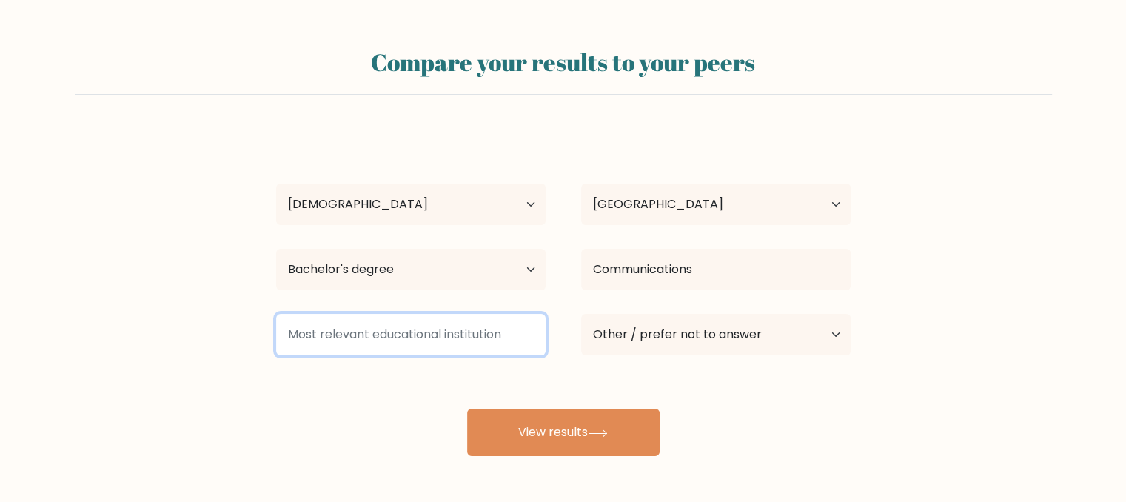
click at [423, 329] on input at bounding box center [410, 334] width 269 height 41
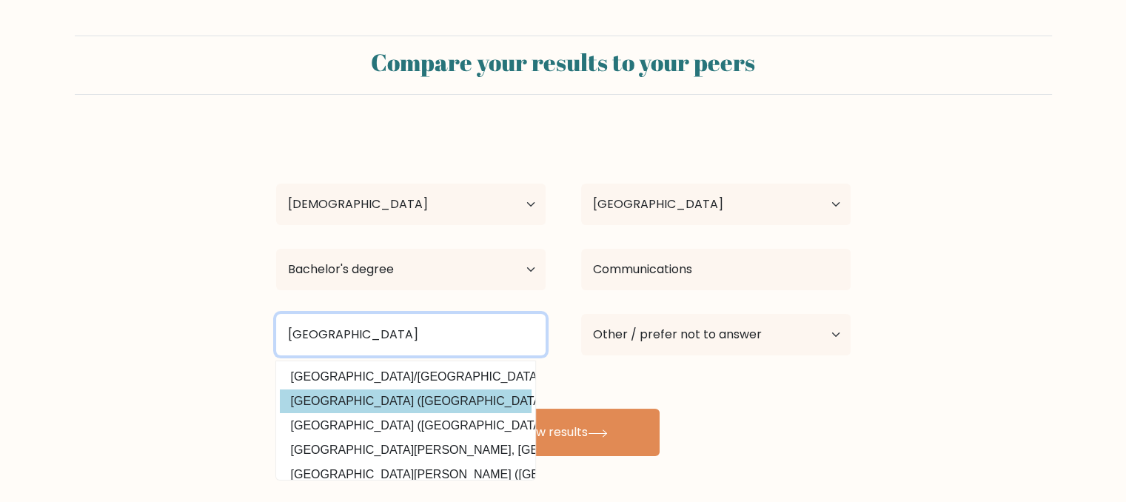
type input "University of Saint"
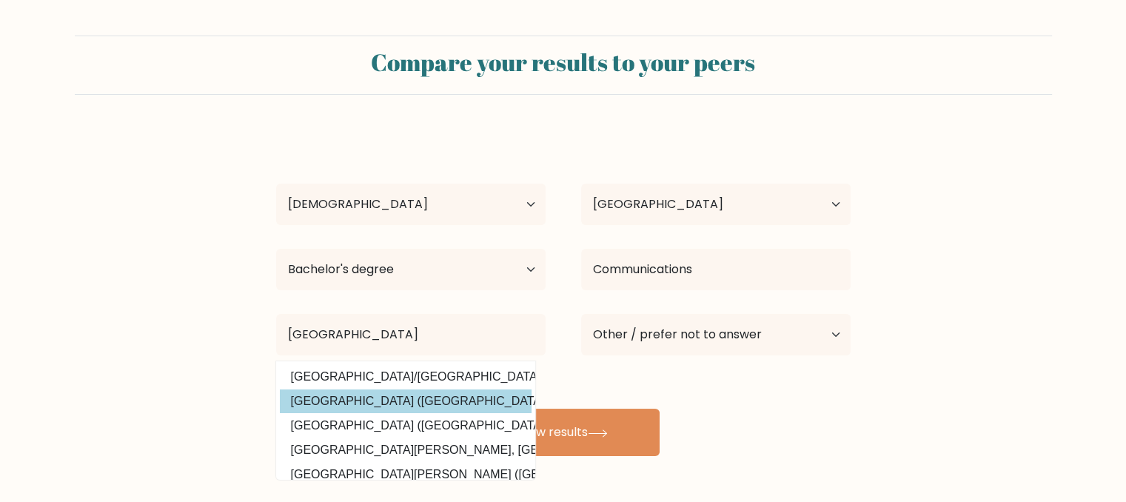
click at [402, 406] on div "Gissa Roca Age Under 18 years old 18-24 years old 25-34 years old 35-44 years o…" at bounding box center [563, 293] width 592 height 326
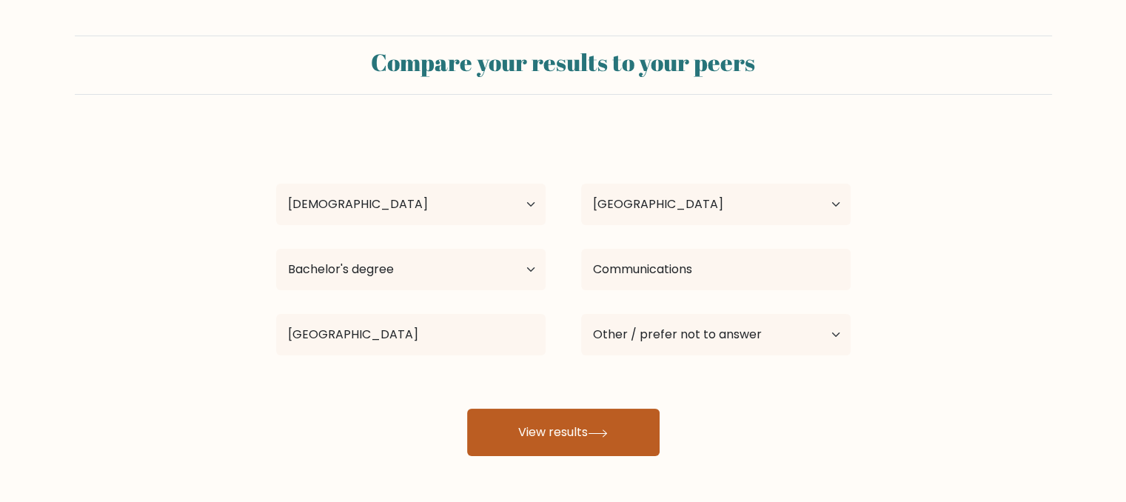
click at [545, 415] on button "View results" at bounding box center [563, 432] width 192 height 47
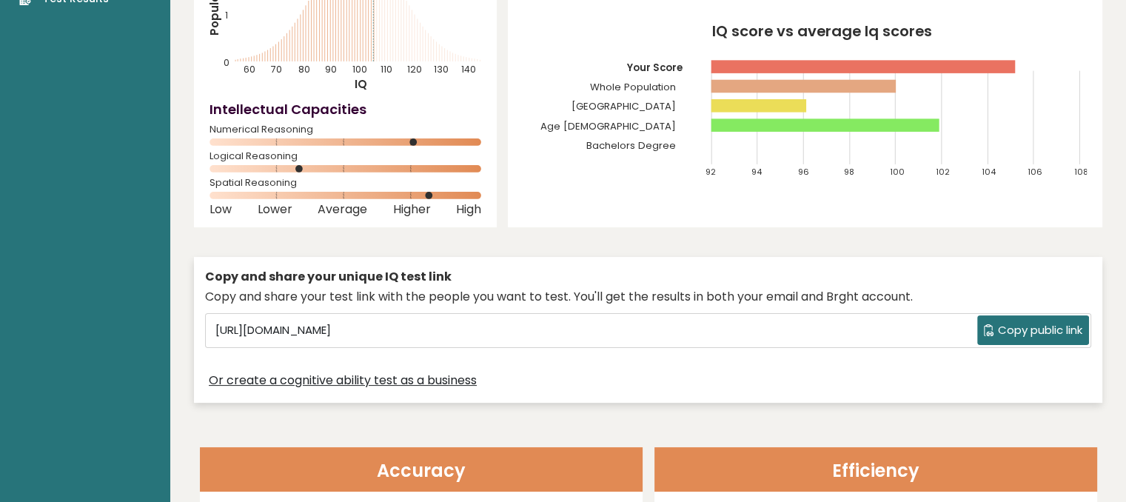
scroll to position [200, 0]
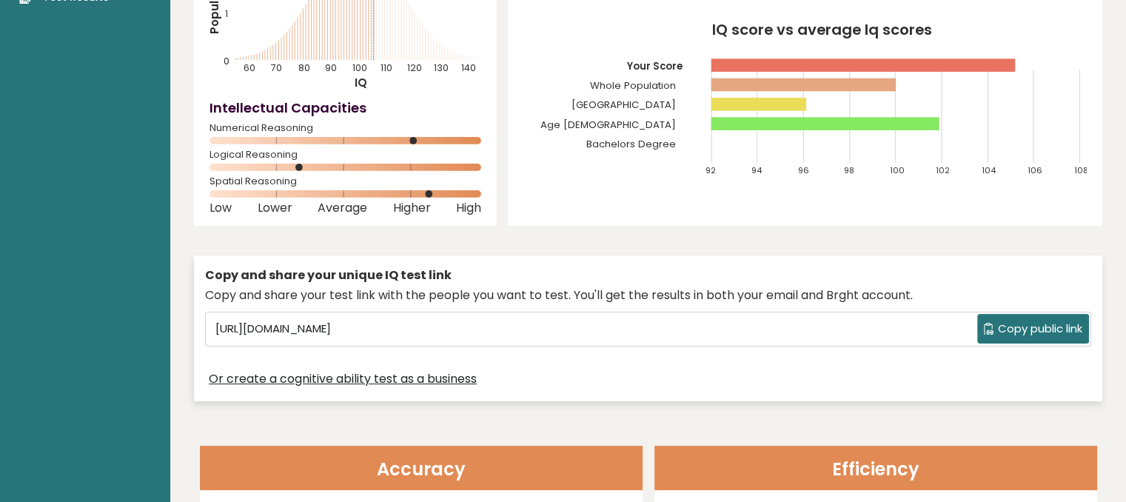
click at [1024, 333] on span "Copy public link" at bounding box center [1040, 329] width 84 height 17
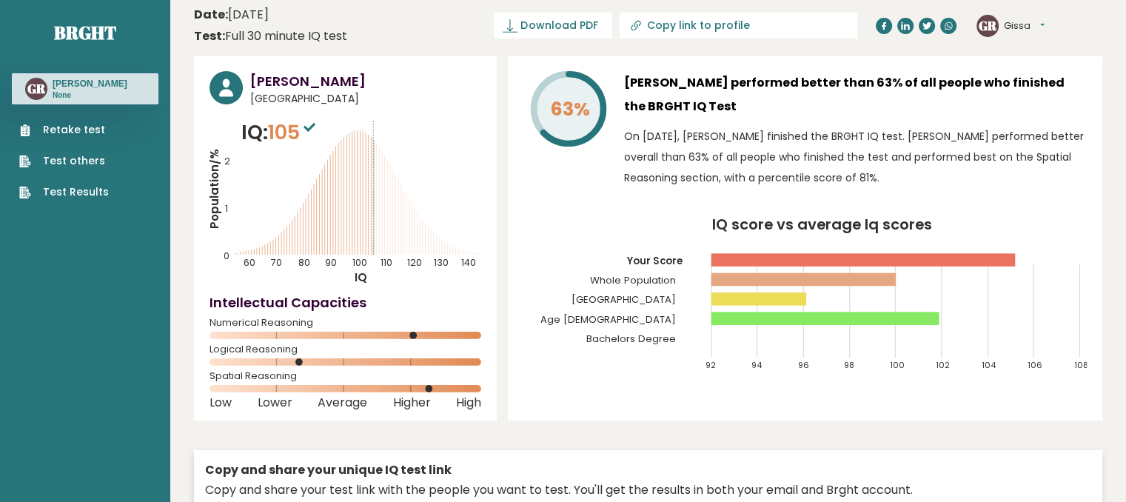
scroll to position [0, 0]
